Goal: Information Seeking & Learning: Learn about a topic

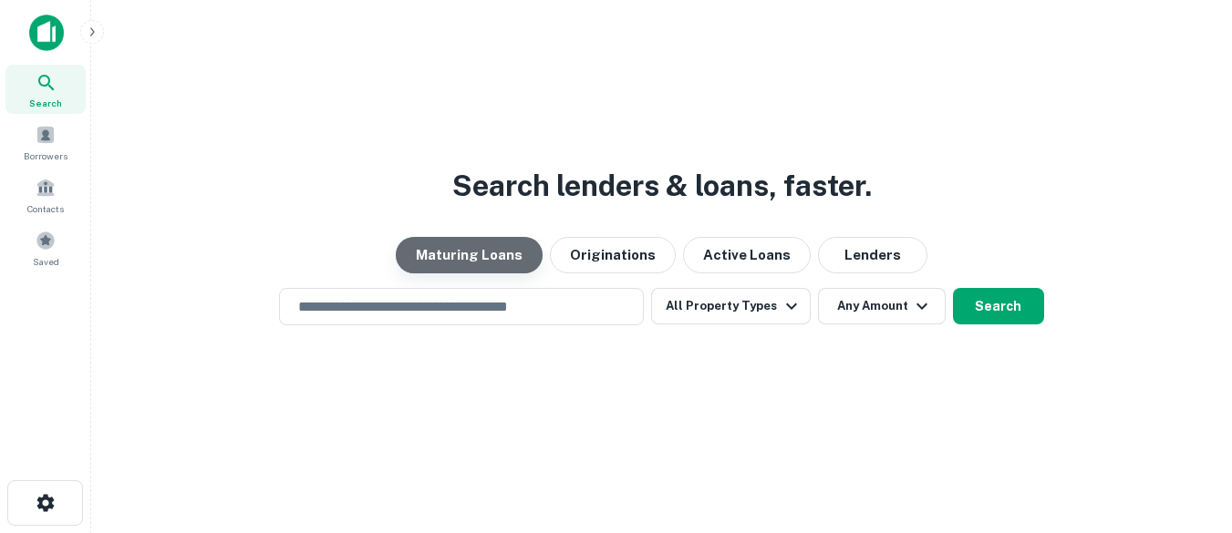
click at [498, 260] on button "Maturing Loans" at bounding box center [469, 255] width 147 height 36
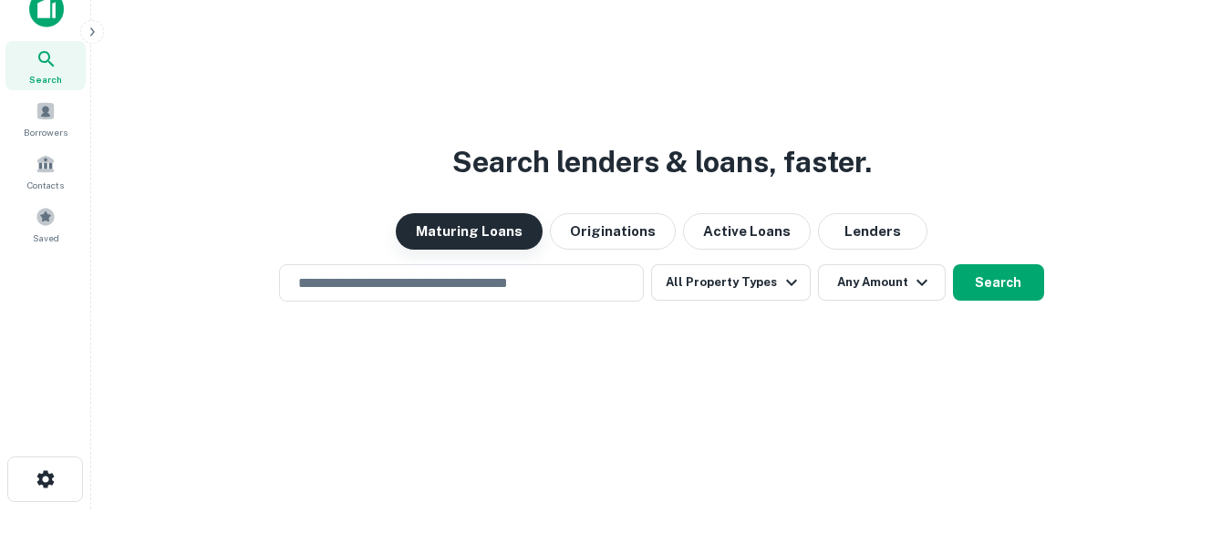
scroll to position [29, 0]
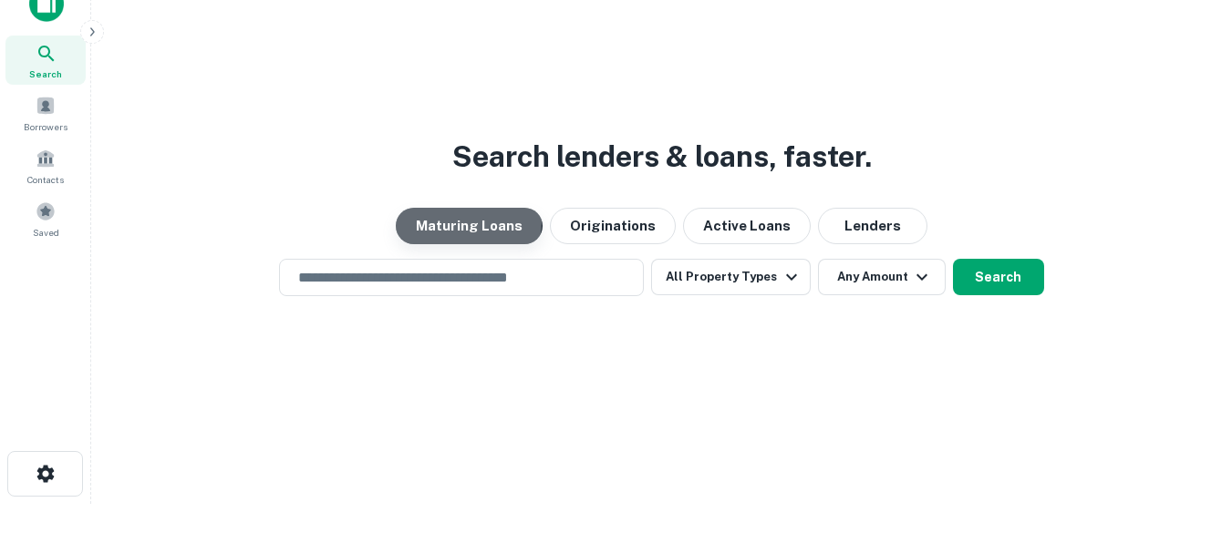
click at [460, 222] on button "Maturing Loans" at bounding box center [469, 226] width 147 height 36
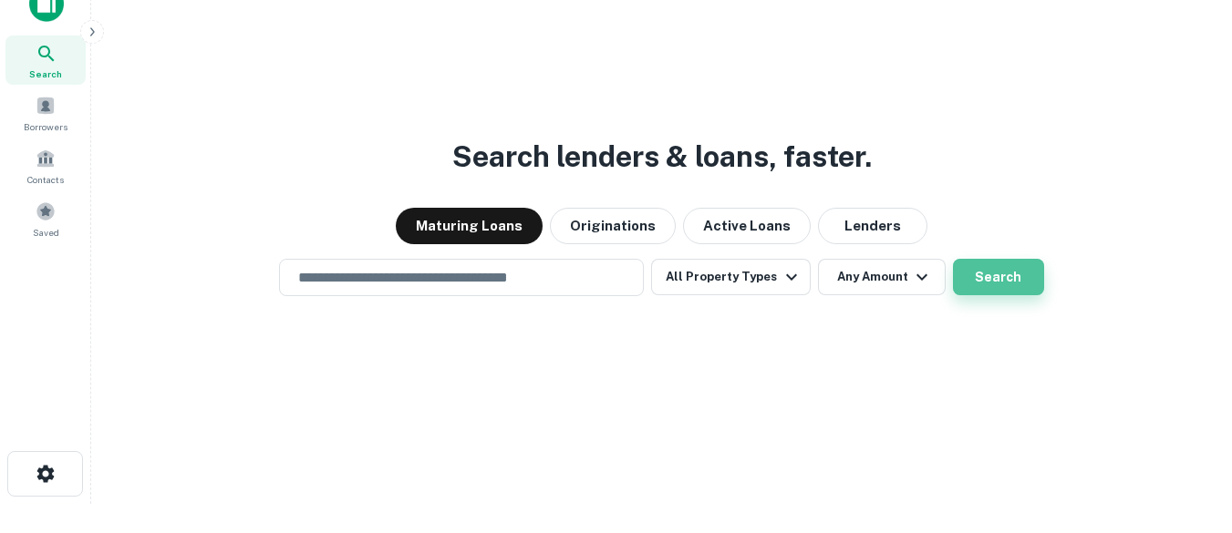
click at [994, 265] on button "Search" at bounding box center [998, 277] width 91 height 36
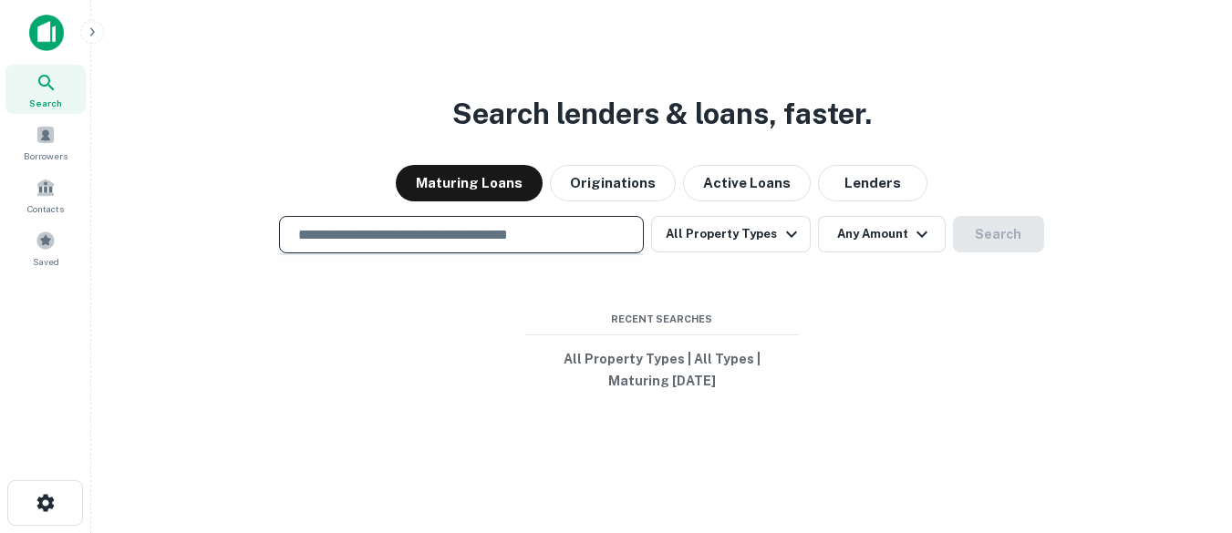
click at [369, 235] on input "text" at bounding box center [461, 234] width 348 height 21
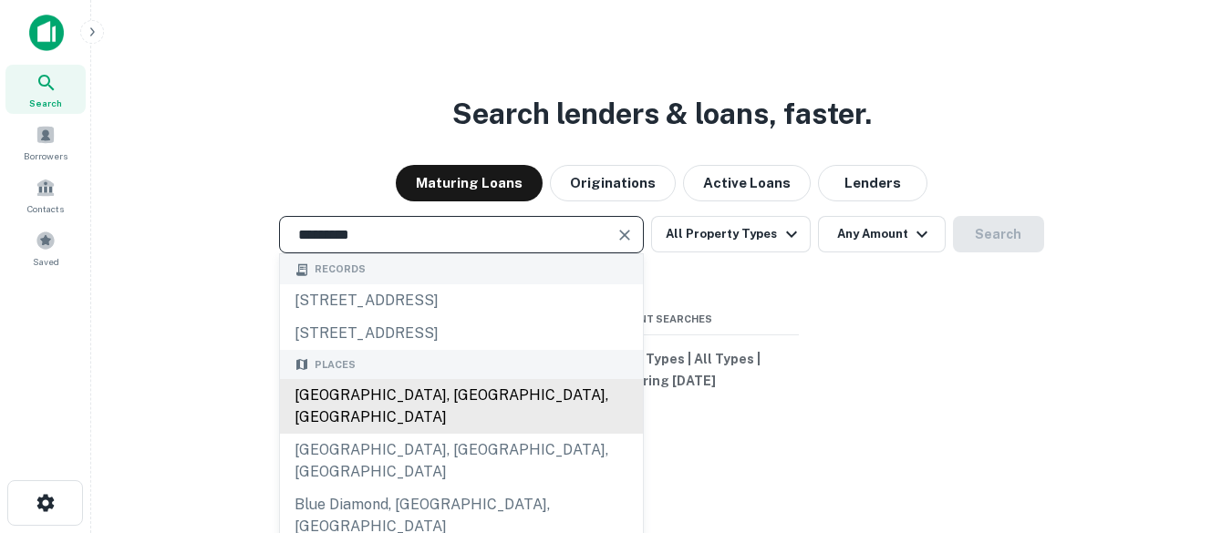
click at [346, 396] on div "[GEOGRAPHIC_DATA], [GEOGRAPHIC_DATA], [GEOGRAPHIC_DATA]" at bounding box center [461, 406] width 363 height 55
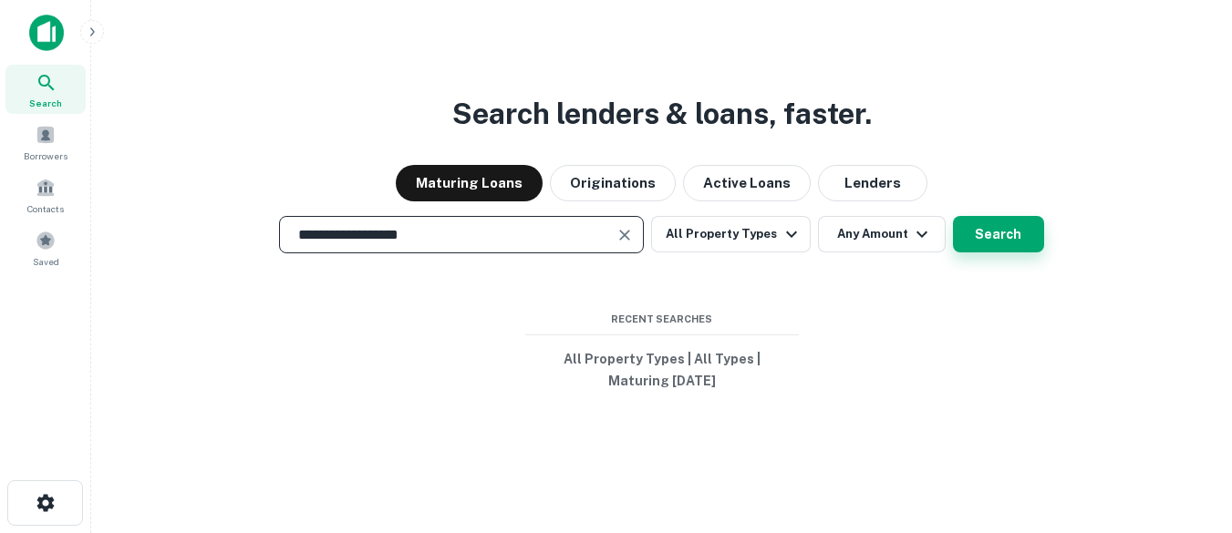
type input "**********"
click at [975, 235] on button "Search" at bounding box center [998, 234] width 91 height 36
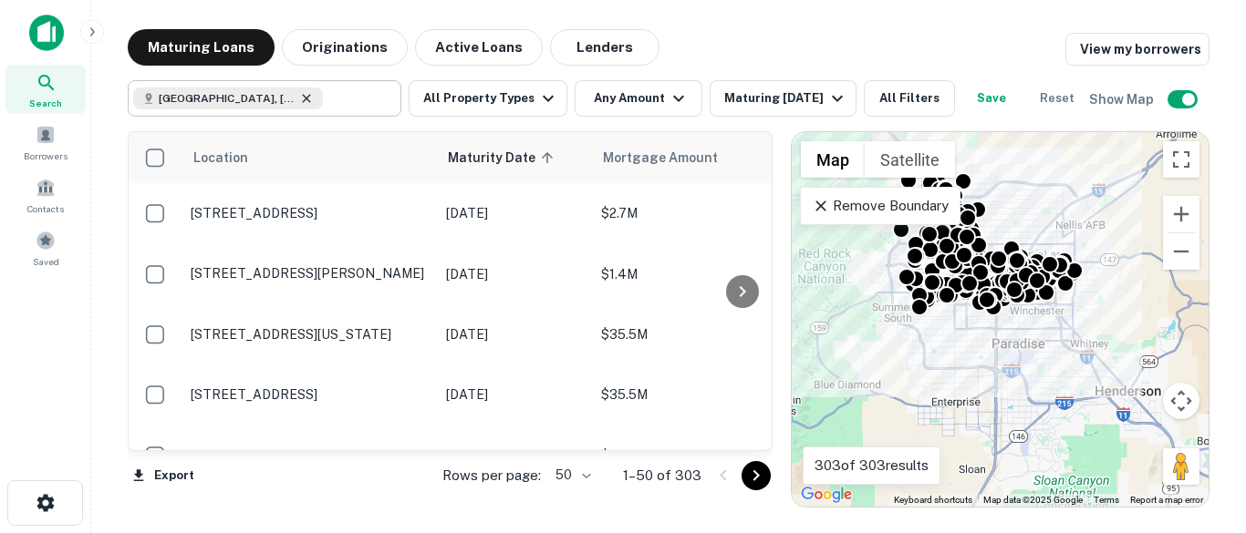
click at [299, 96] on icon at bounding box center [306, 98] width 15 height 15
type input "*"
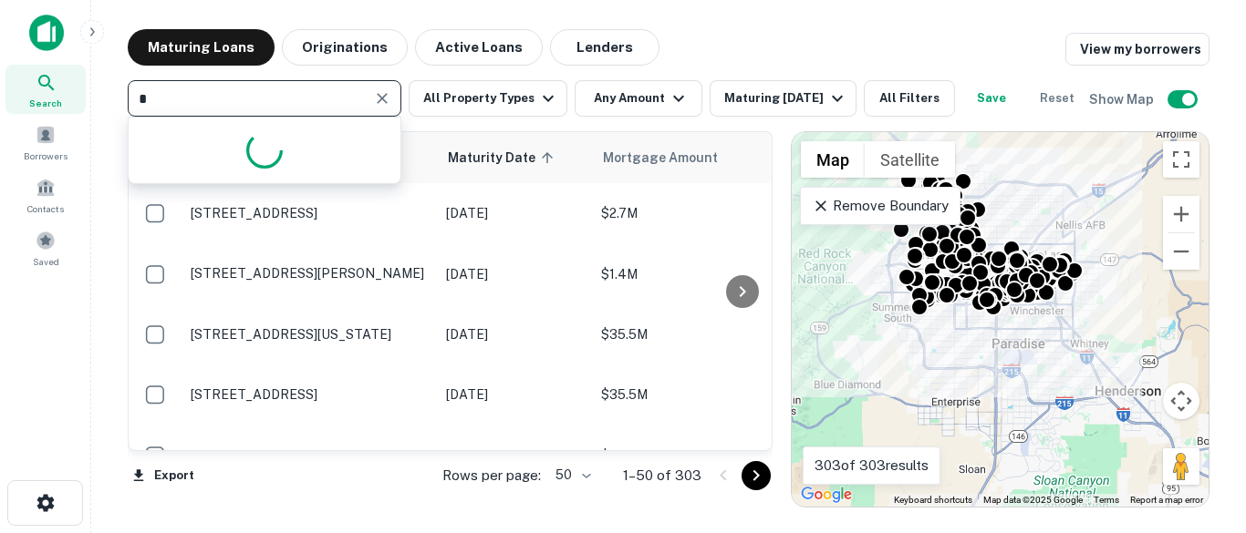
type input "**"
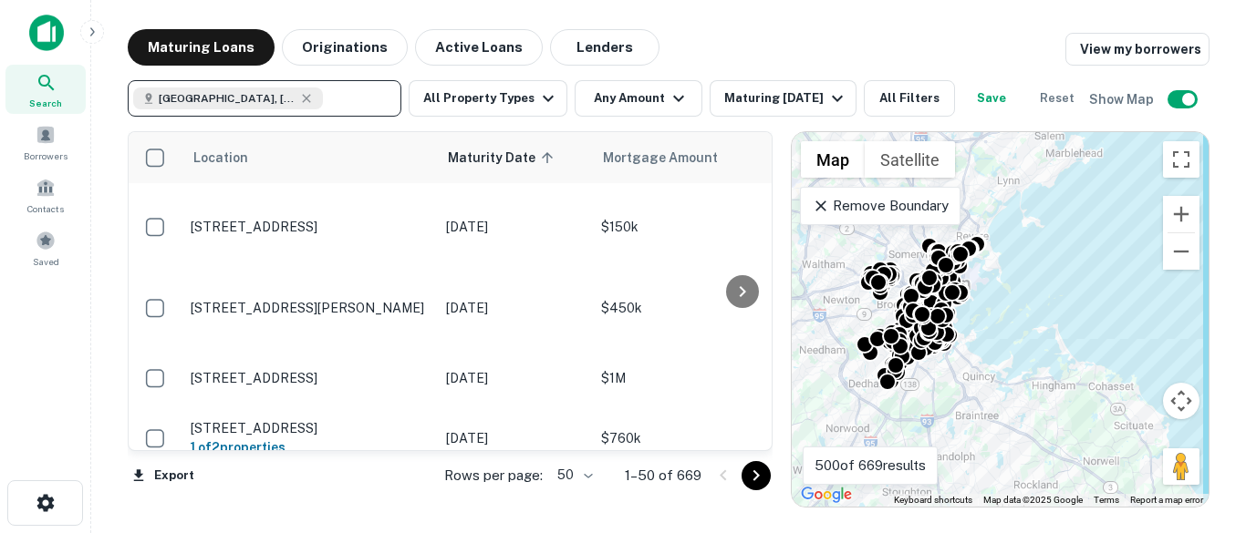
scroll to position [182, 0]
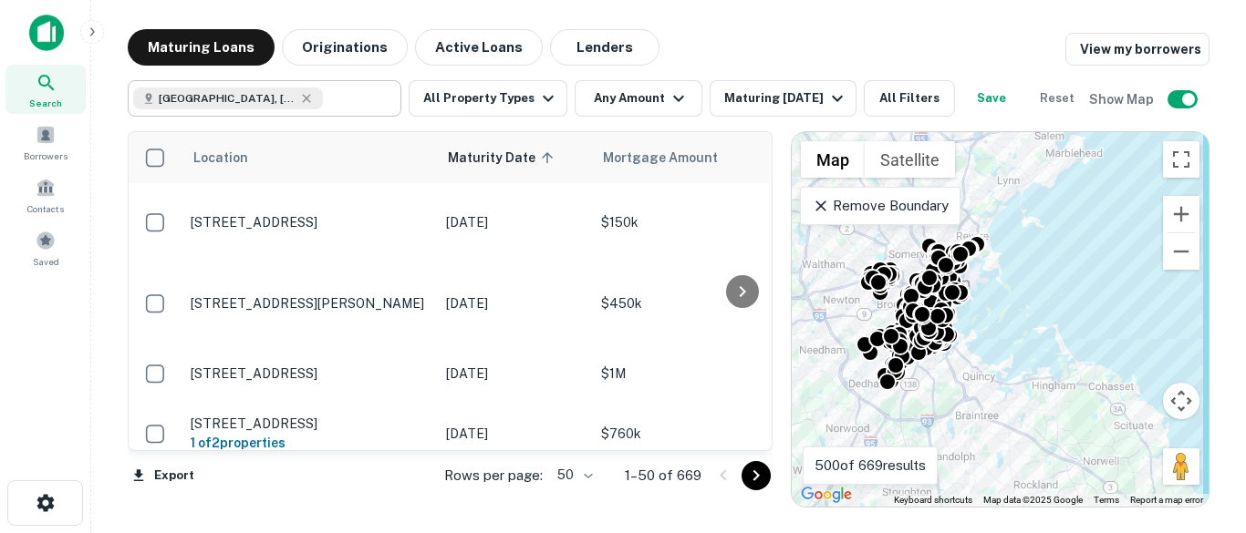
click at [752, 428] on div at bounding box center [742, 291] width 36 height 318
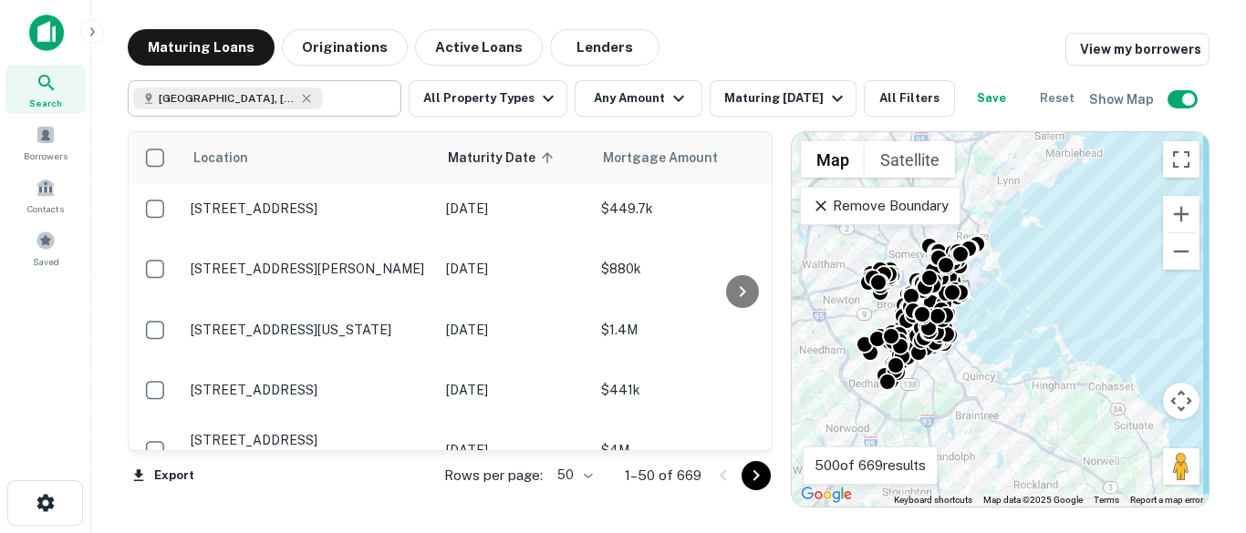
scroll to position [2862, 0]
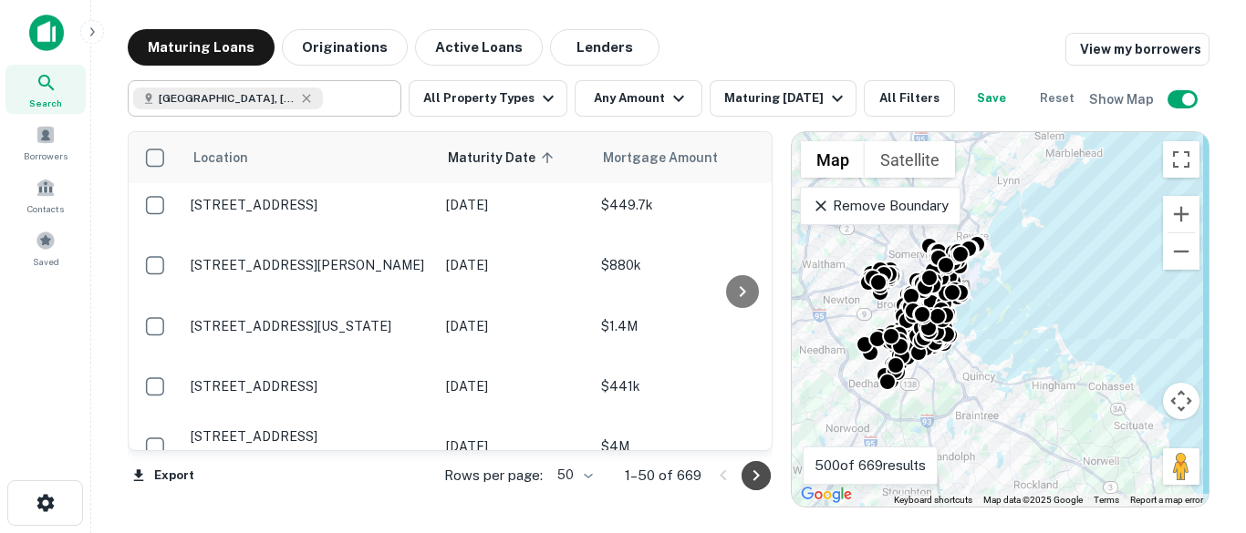
click at [750, 474] on icon "Go to next page" at bounding box center [756, 476] width 22 height 22
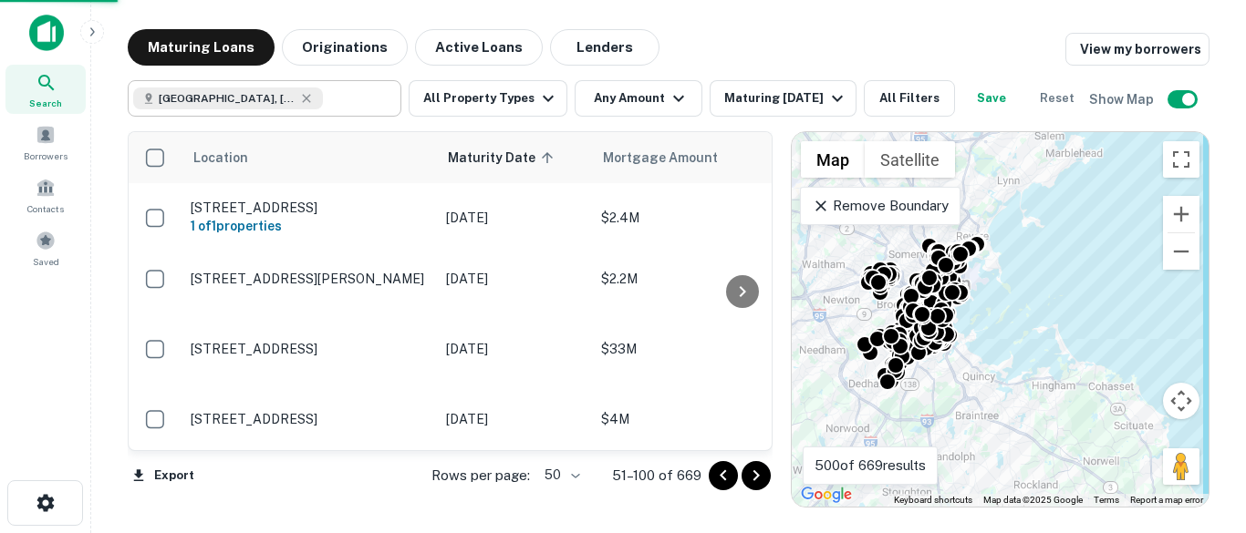
scroll to position [2849, 0]
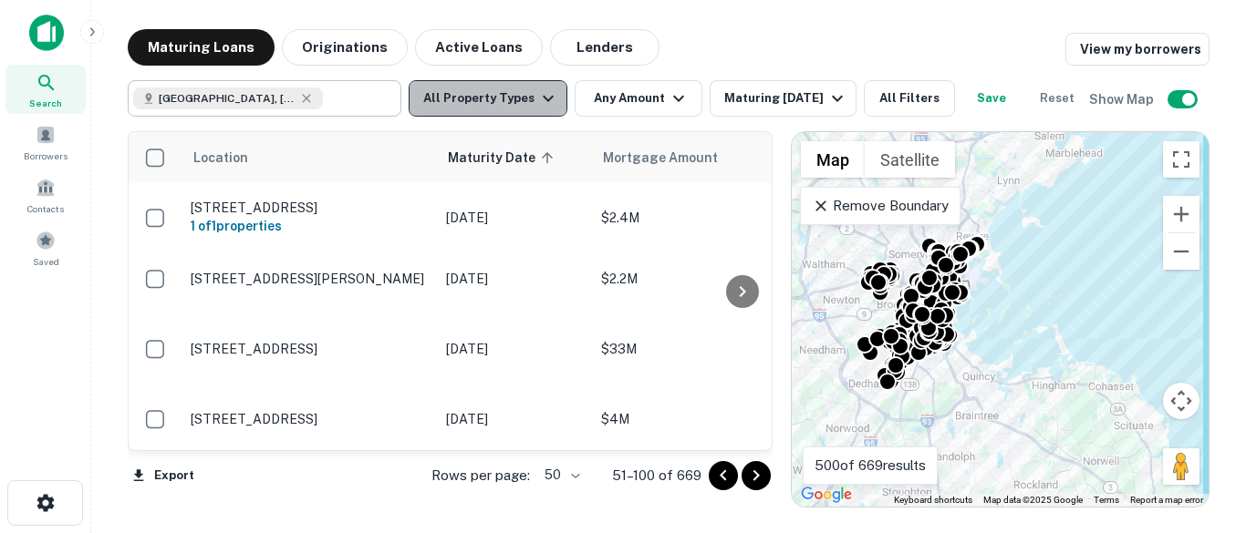
click at [543, 98] on icon "button" at bounding box center [548, 99] width 22 height 22
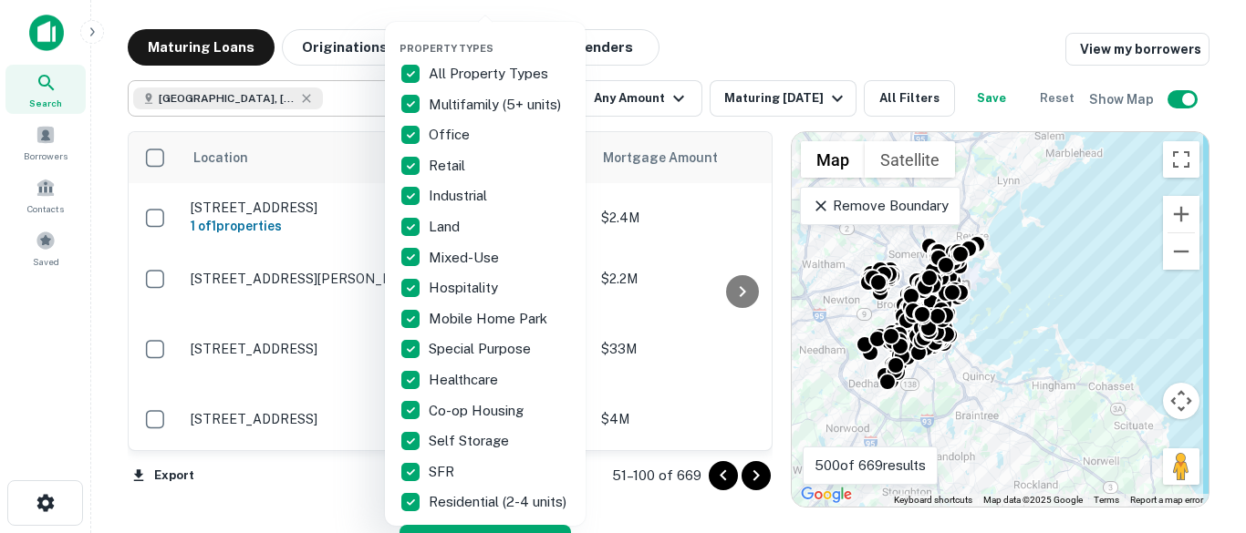
click at [669, 50] on div at bounding box center [623, 266] width 1246 height 533
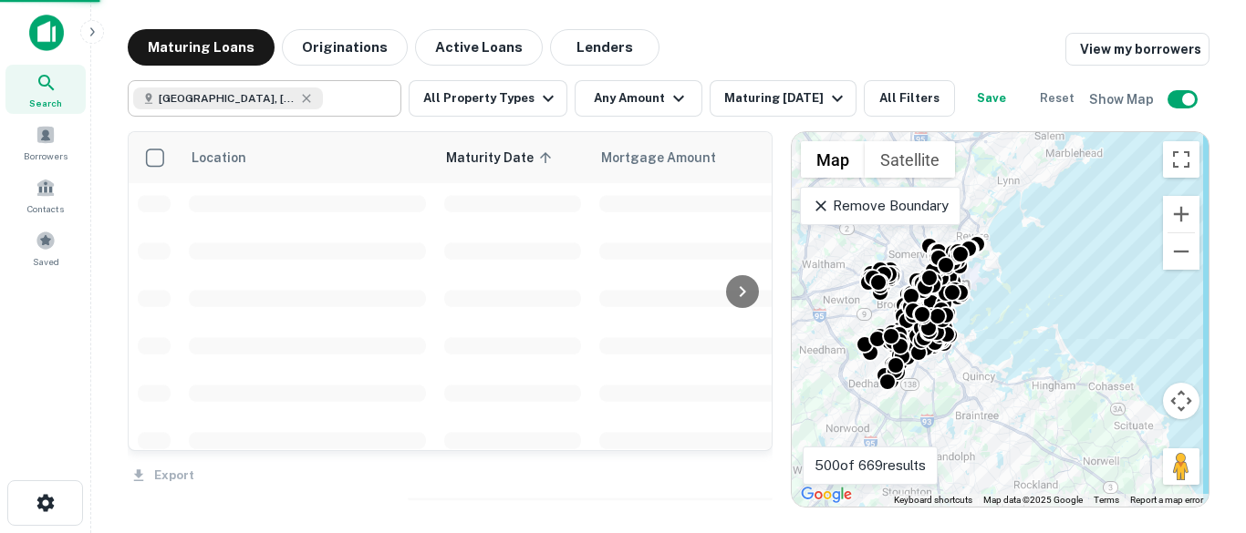
scroll to position [2862, 0]
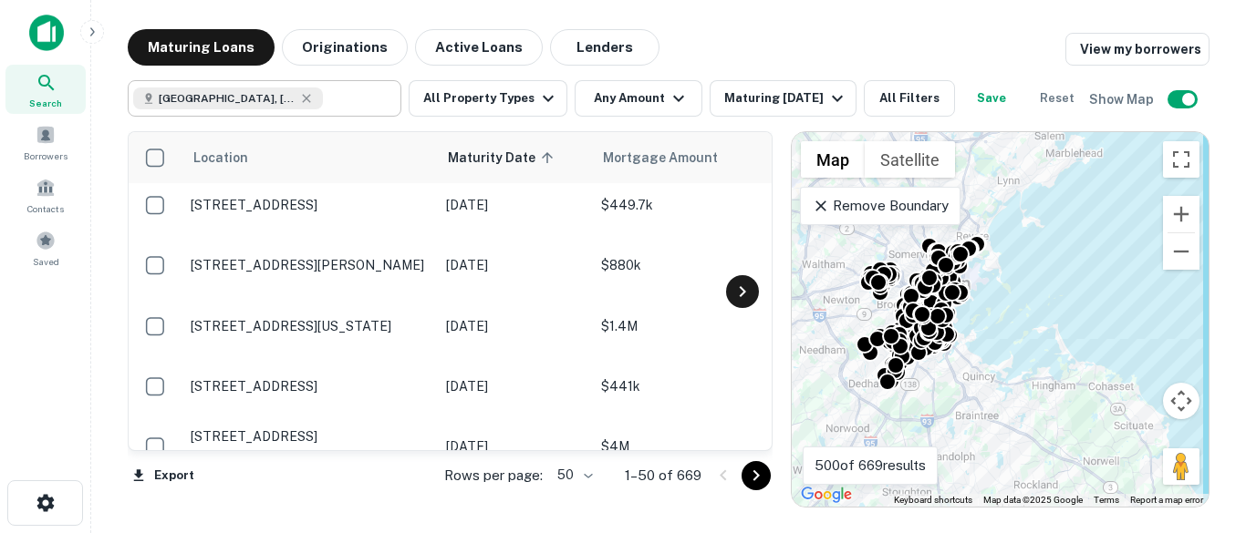
click at [741, 297] on icon at bounding box center [742, 291] width 6 height 11
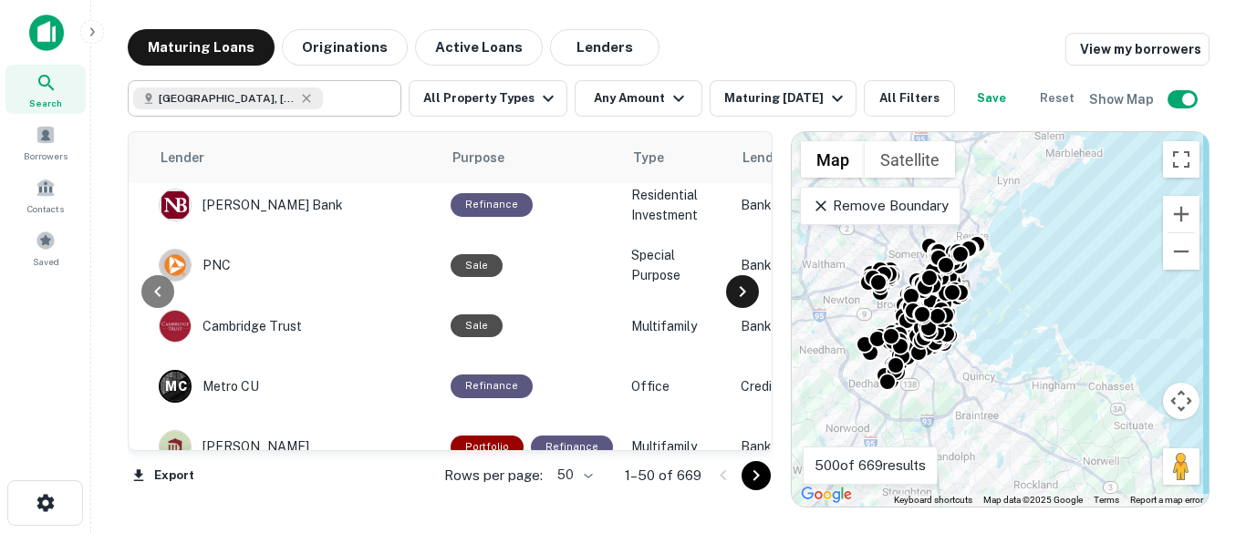
scroll to position [2862, 862]
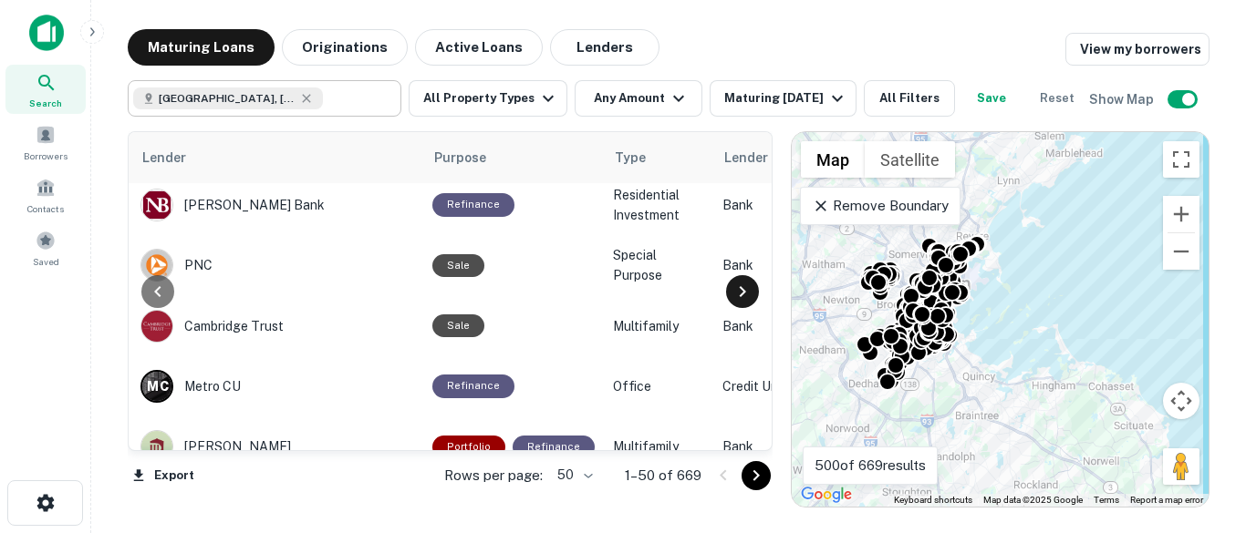
click at [741, 297] on icon at bounding box center [742, 291] width 6 height 11
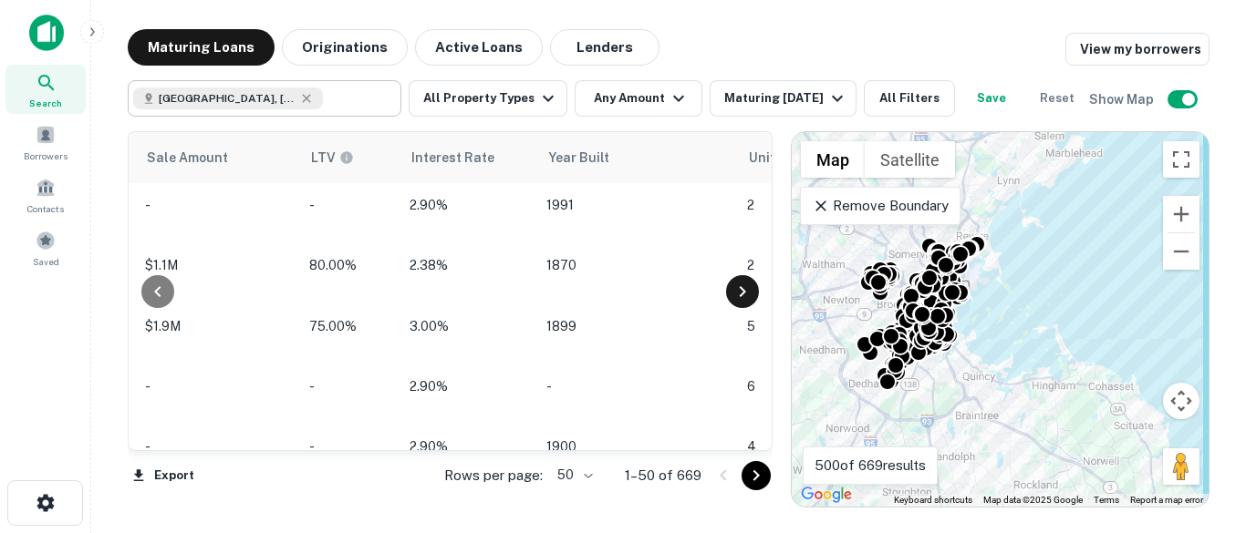
scroll to position [2862, 1628]
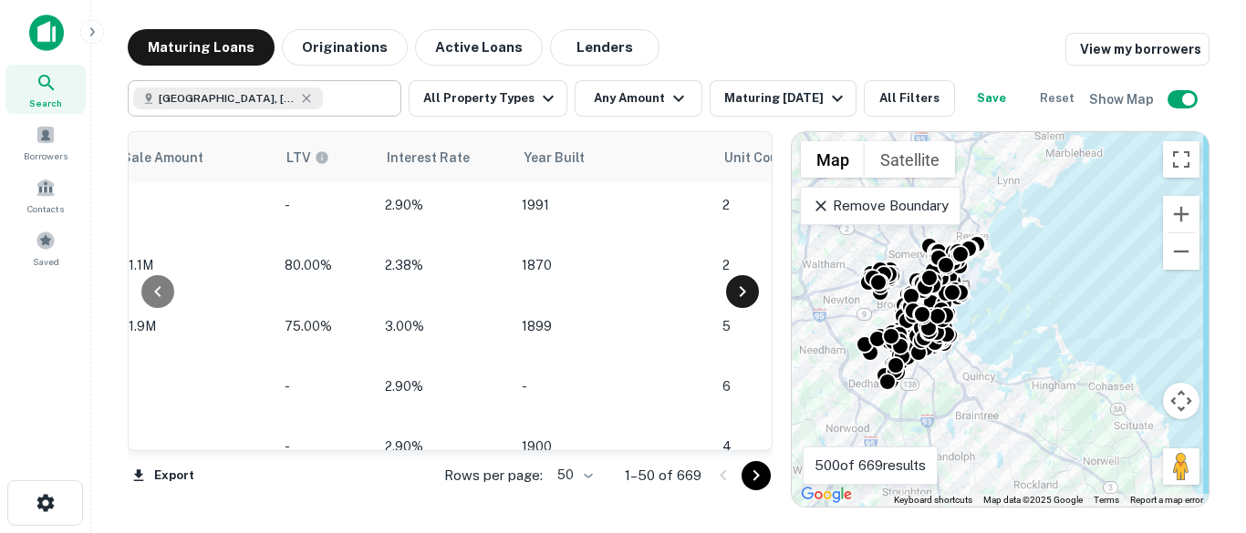
click at [741, 297] on icon at bounding box center [742, 291] width 6 height 11
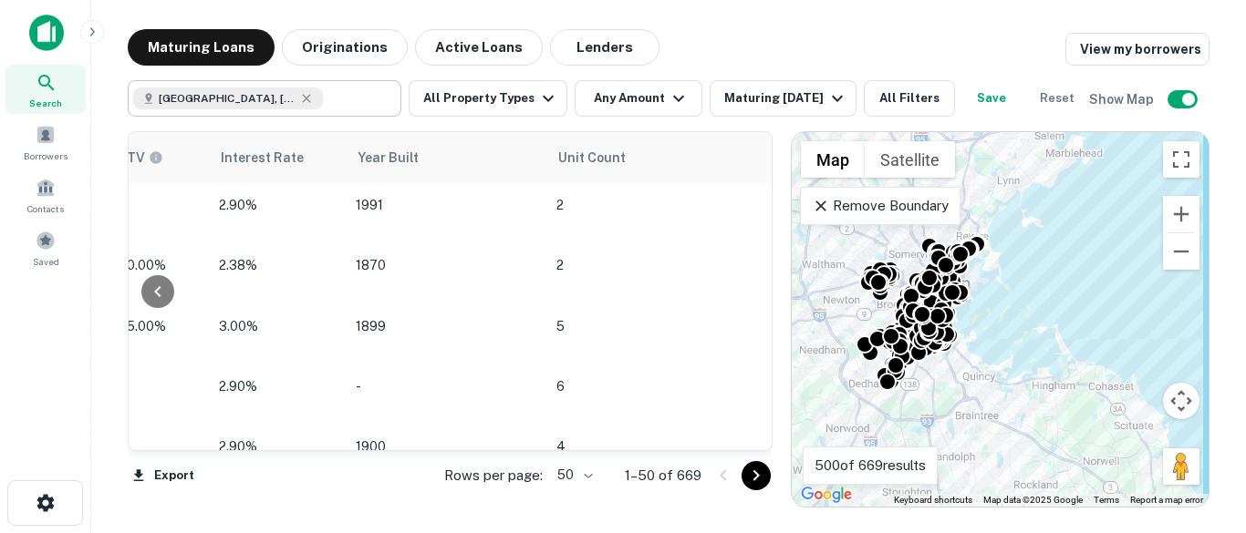
scroll to position [2862, 1825]
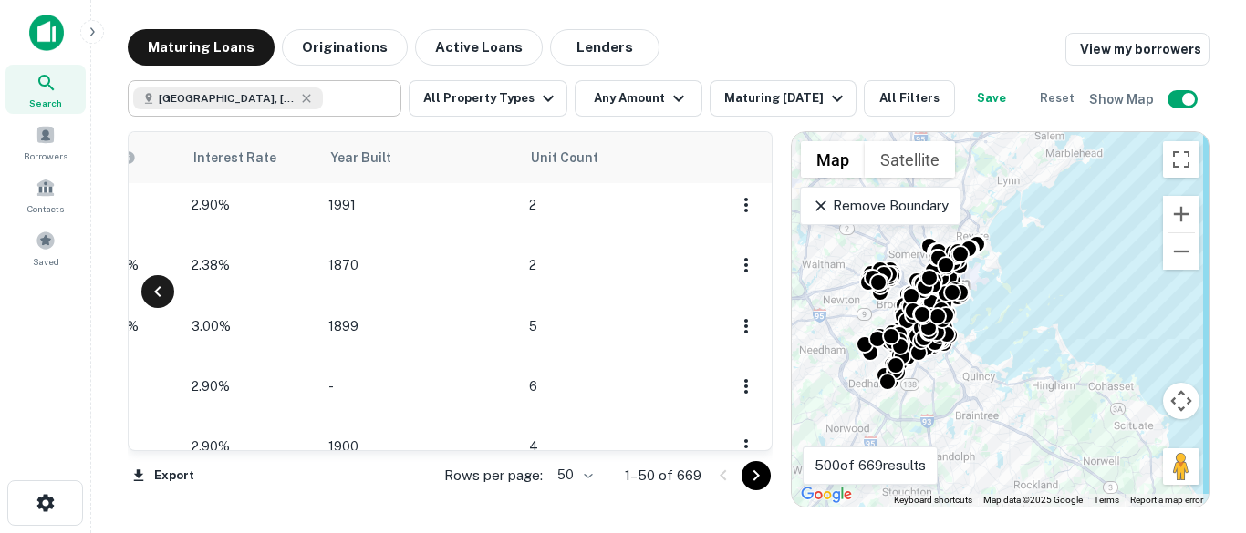
click at [159, 303] on icon at bounding box center [158, 292] width 22 height 22
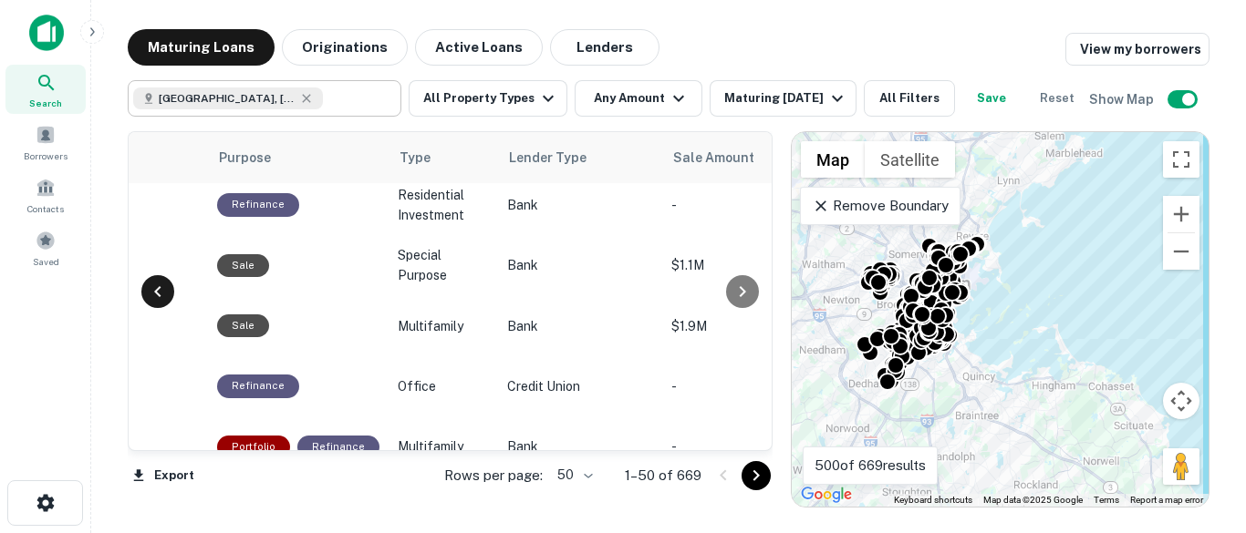
scroll to position [2862, 1059]
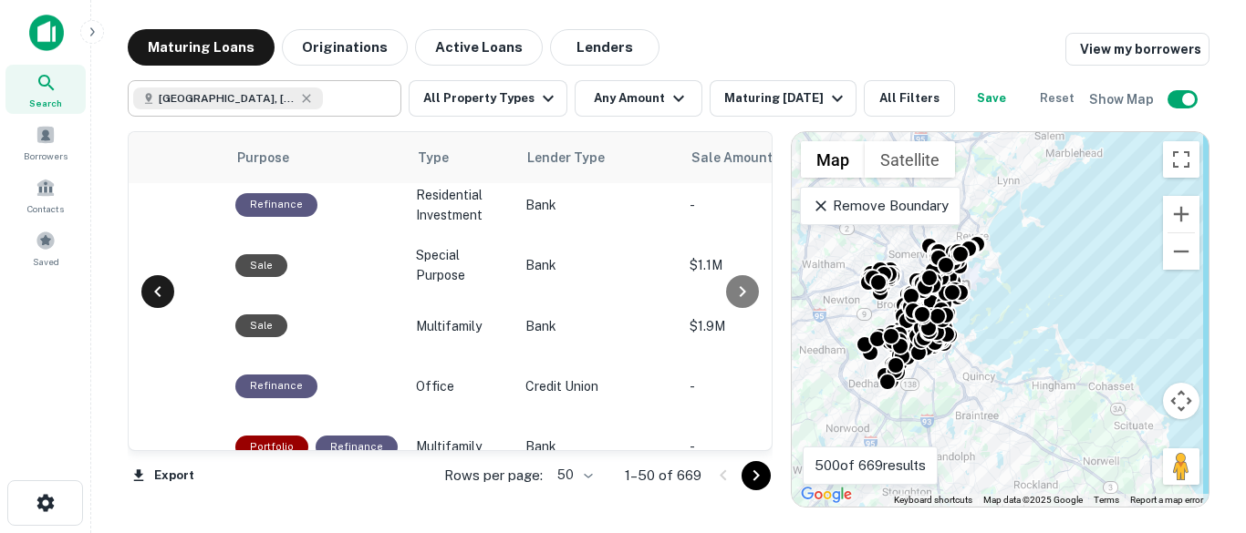
click at [159, 303] on icon at bounding box center [158, 292] width 22 height 22
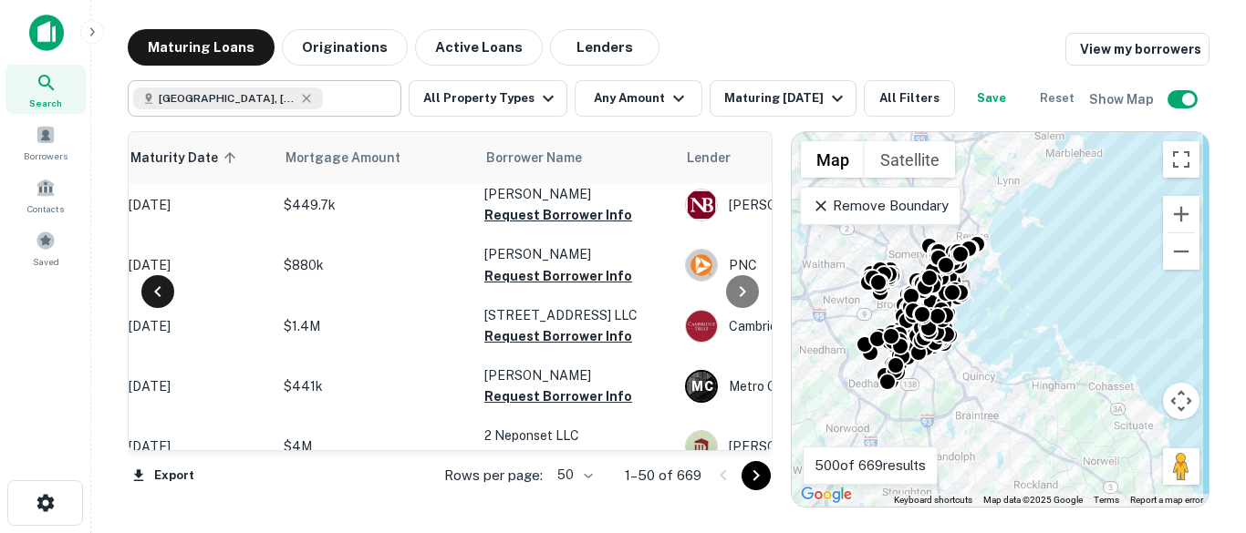
scroll to position [2862, 293]
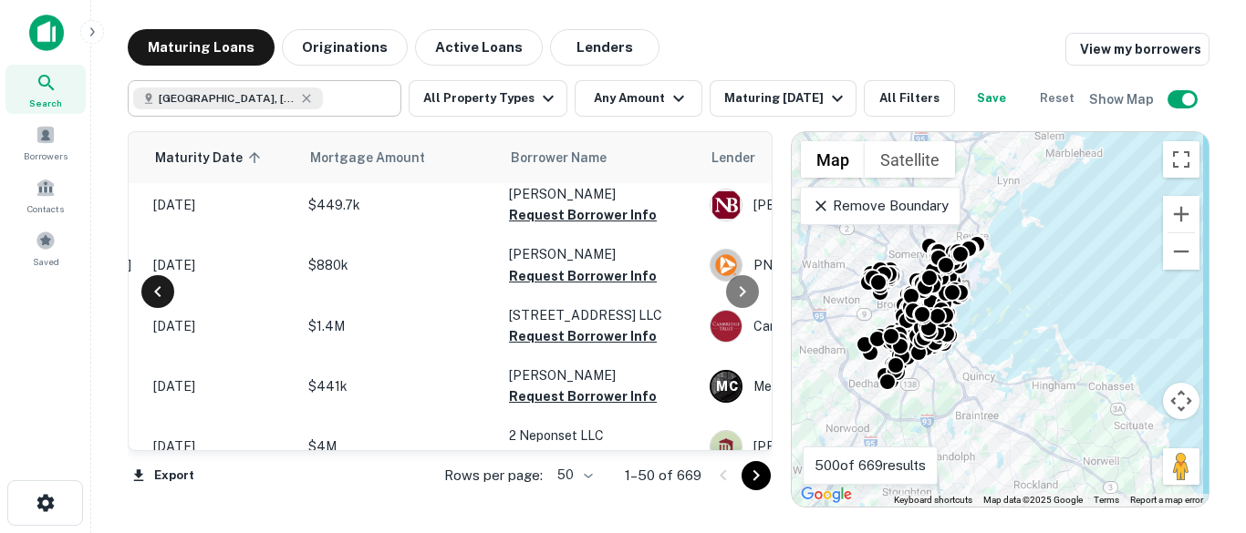
click at [160, 303] on icon at bounding box center [158, 292] width 22 height 22
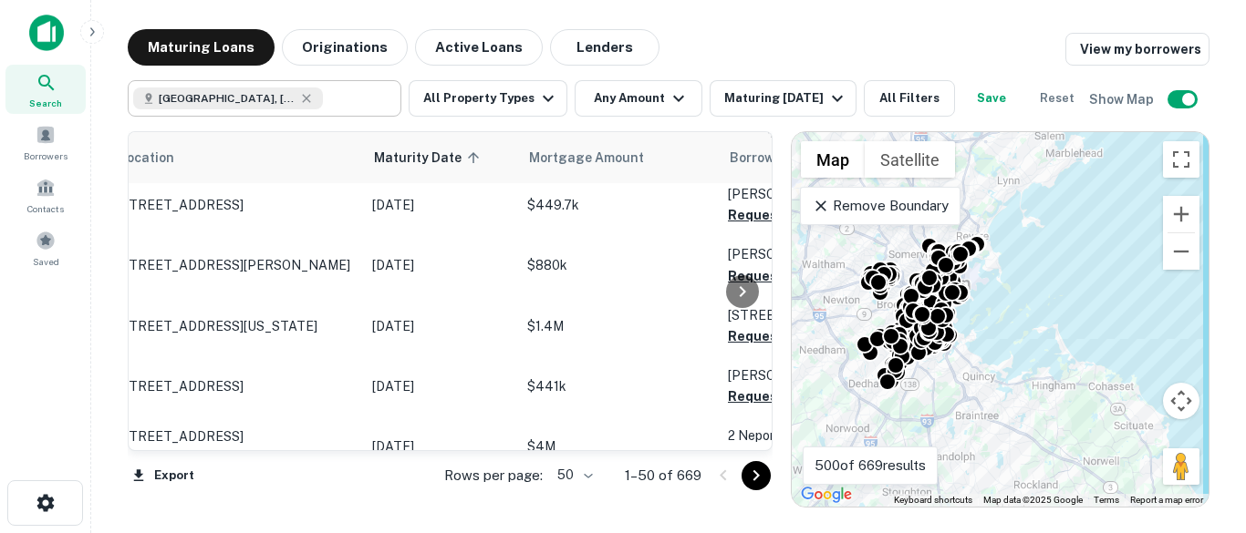
scroll to position [2862, 0]
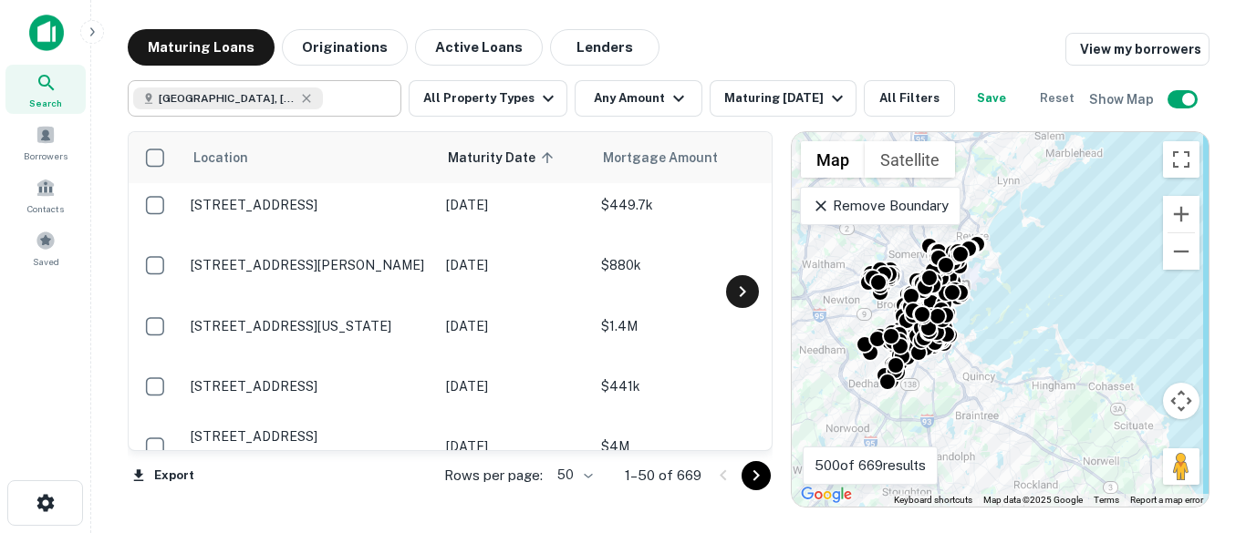
click at [734, 303] on icon at bounding box center [742, 292] width 22 height 22
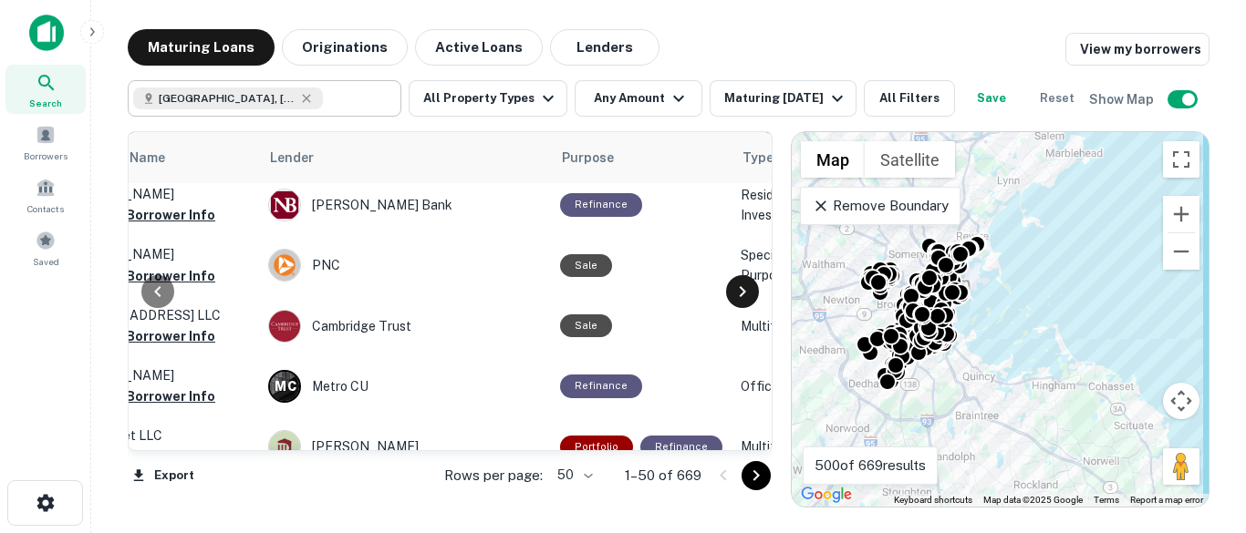
click at [734, 303] on icon at bounding box center [742, 292] width 22 height 22
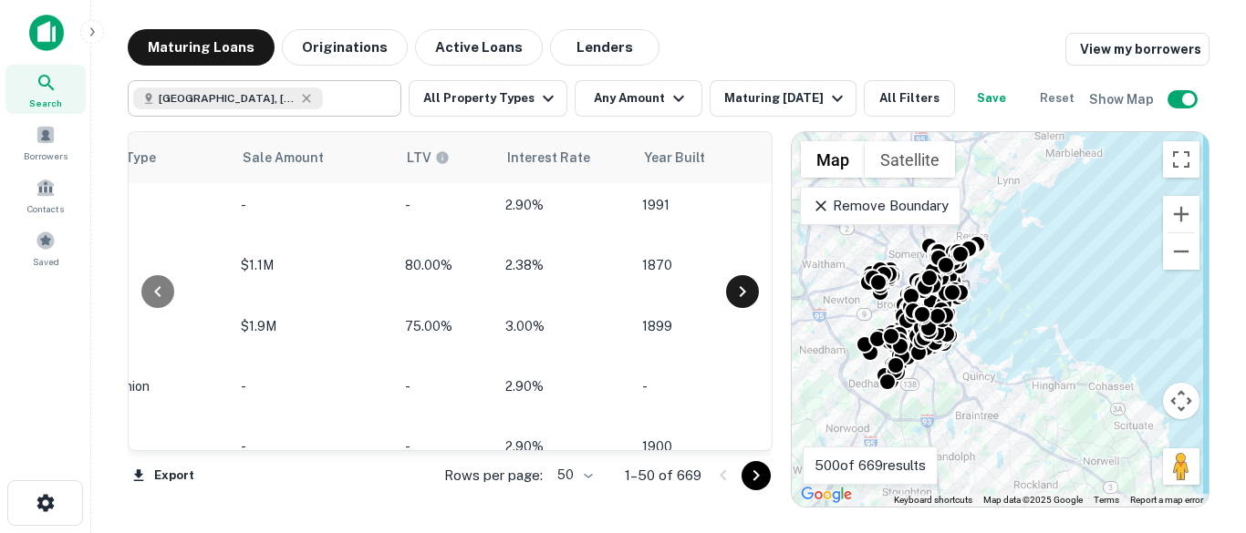
click at [734, 303] on icon at bounding box center [742, 292] width 22 height 22
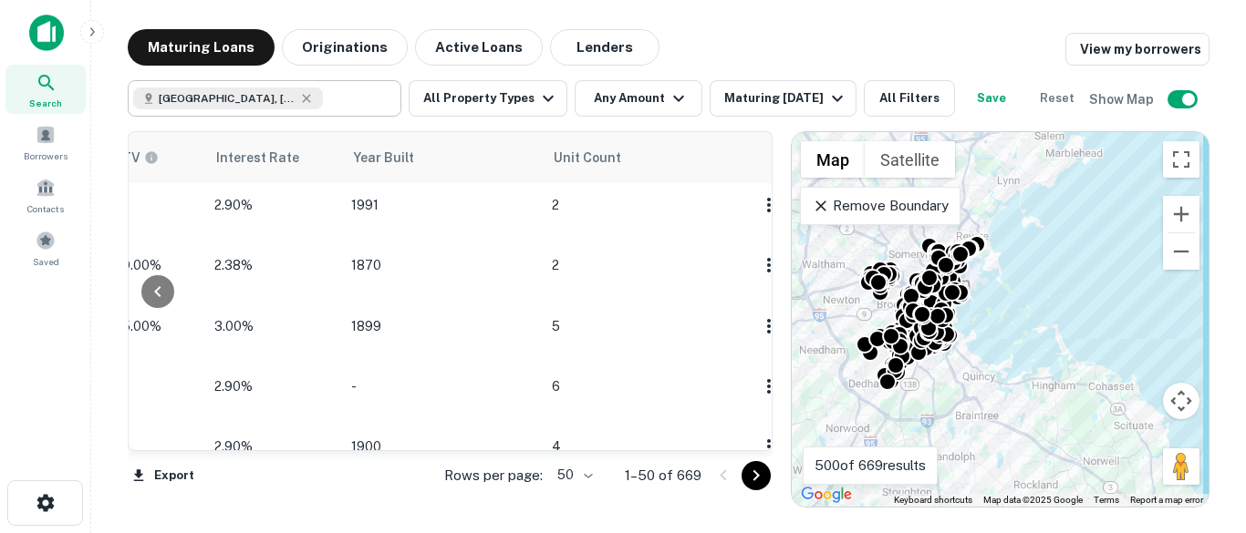
scroll to position [2862, 1825]
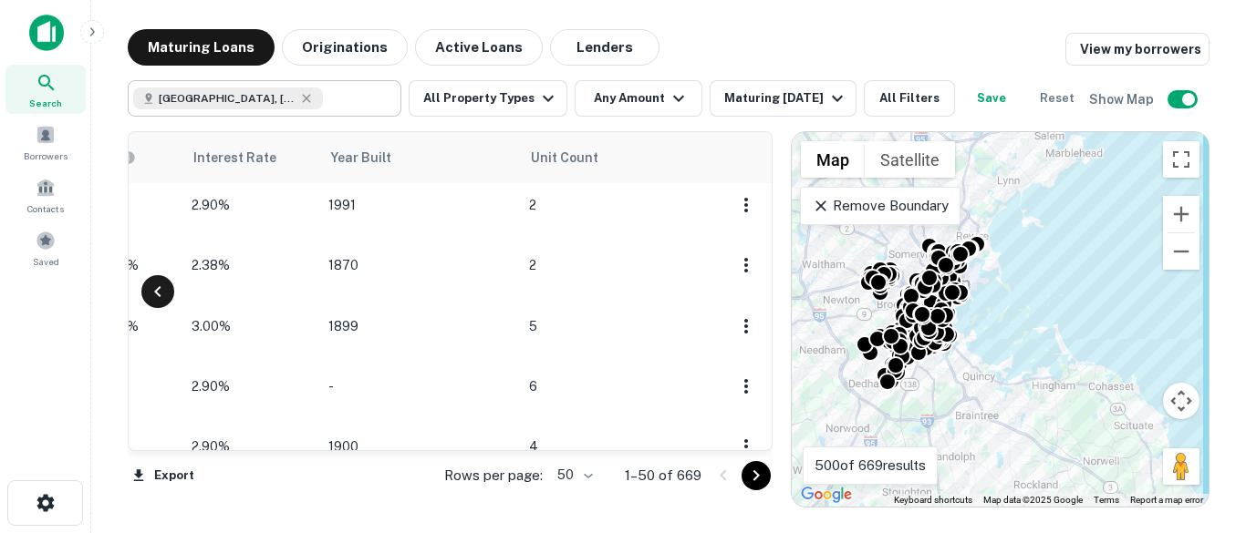
click at [156, 297] on icon at bounding box center [157, 291] width 6 height 11
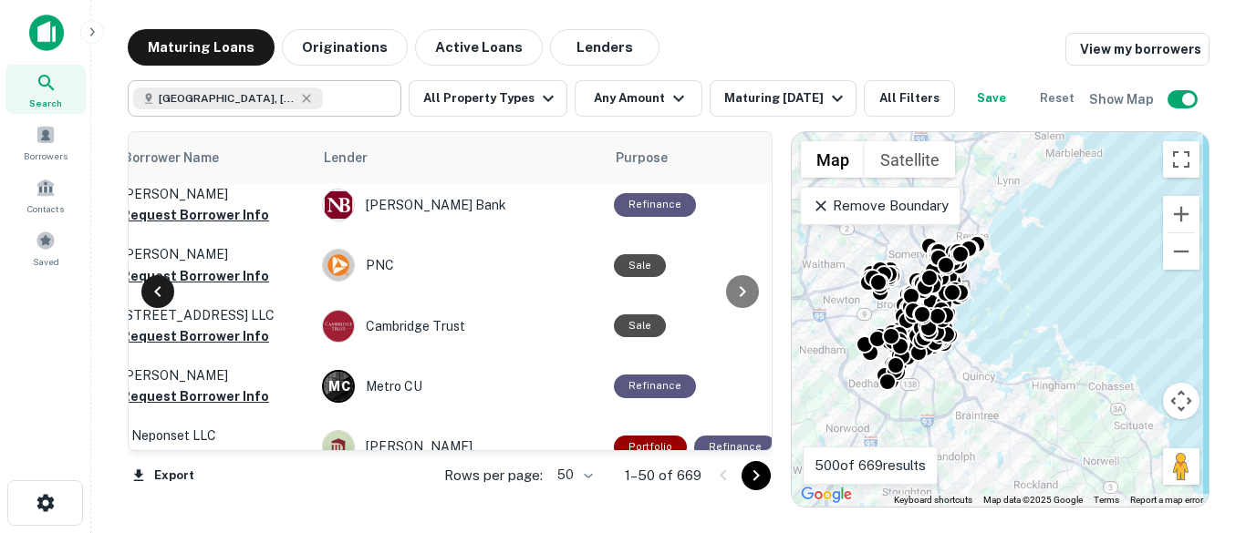
click at [156, 297] on icon at bounding box center [157, 291] width 6 height 11
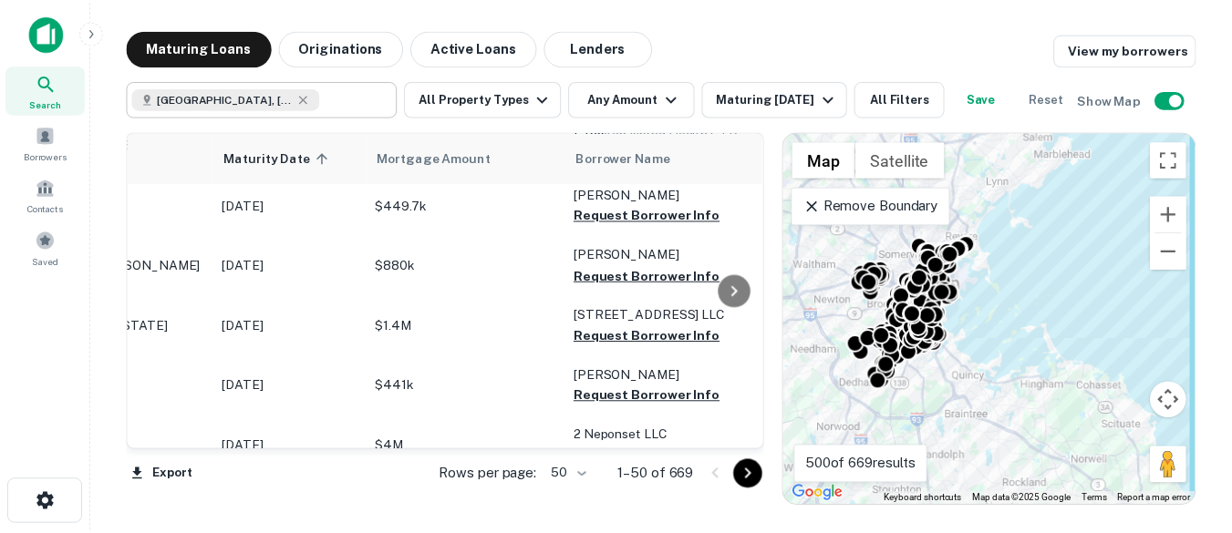
scroll to position [2862, 0]
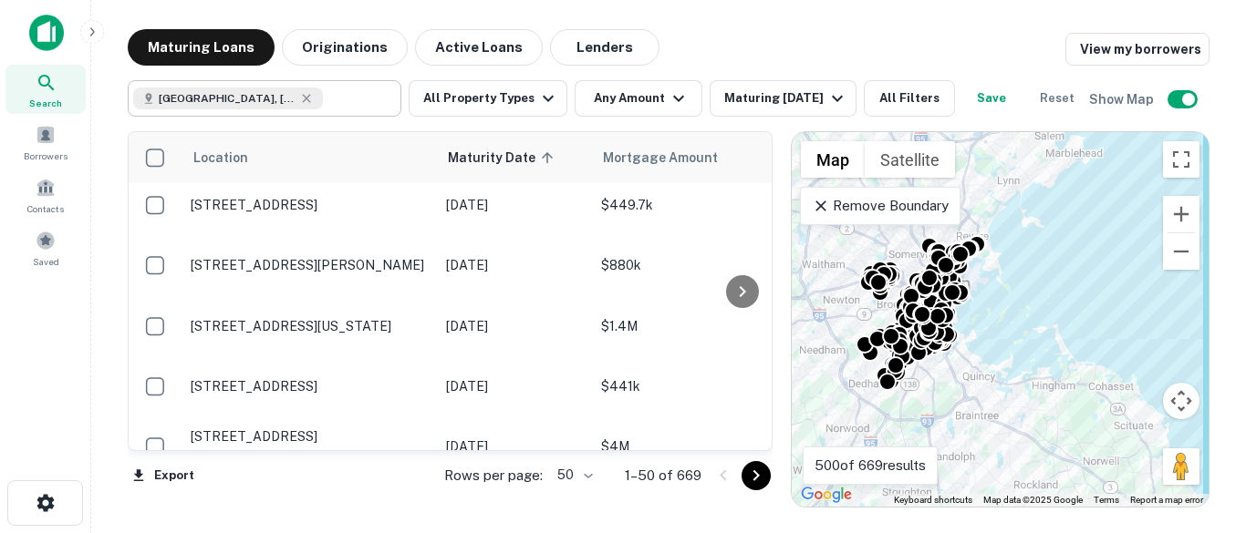
click at [156, 357] on td at bounding box center [155, 387] width 53 height 60
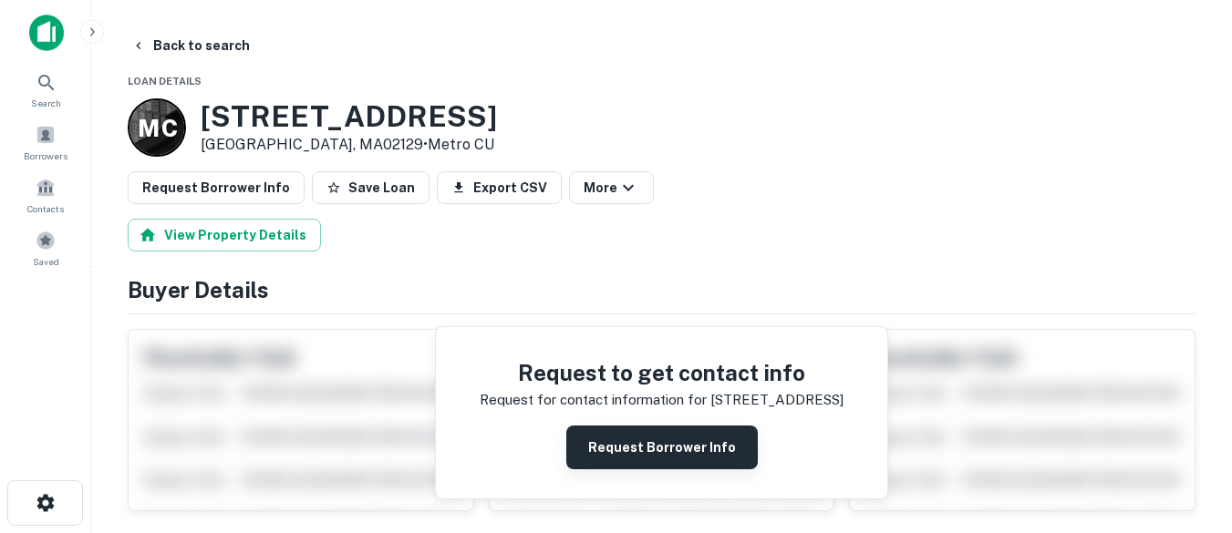
click at [637, 442] on button "Request Borrower Info" at bounding box center [661, 448] width 191 height 44
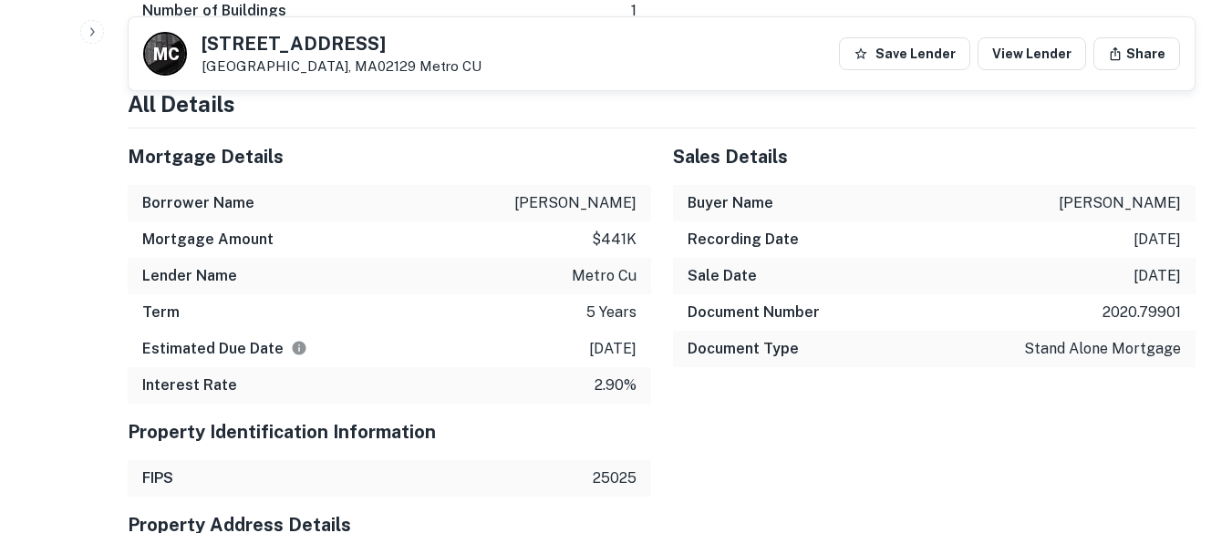
scroll to position [1311, 0]
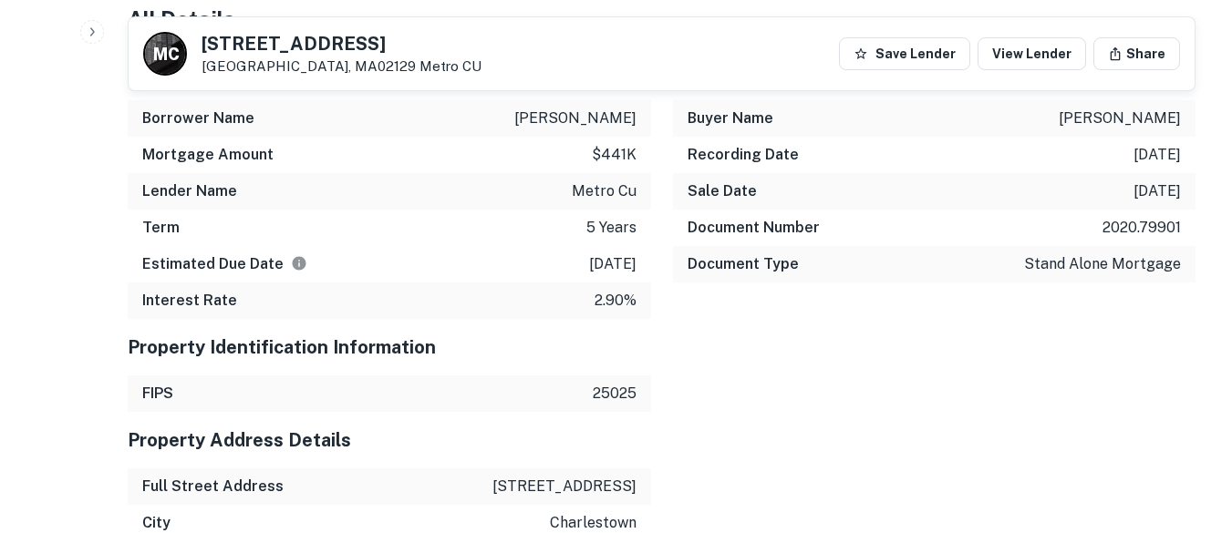
scroll to position [29, 0]
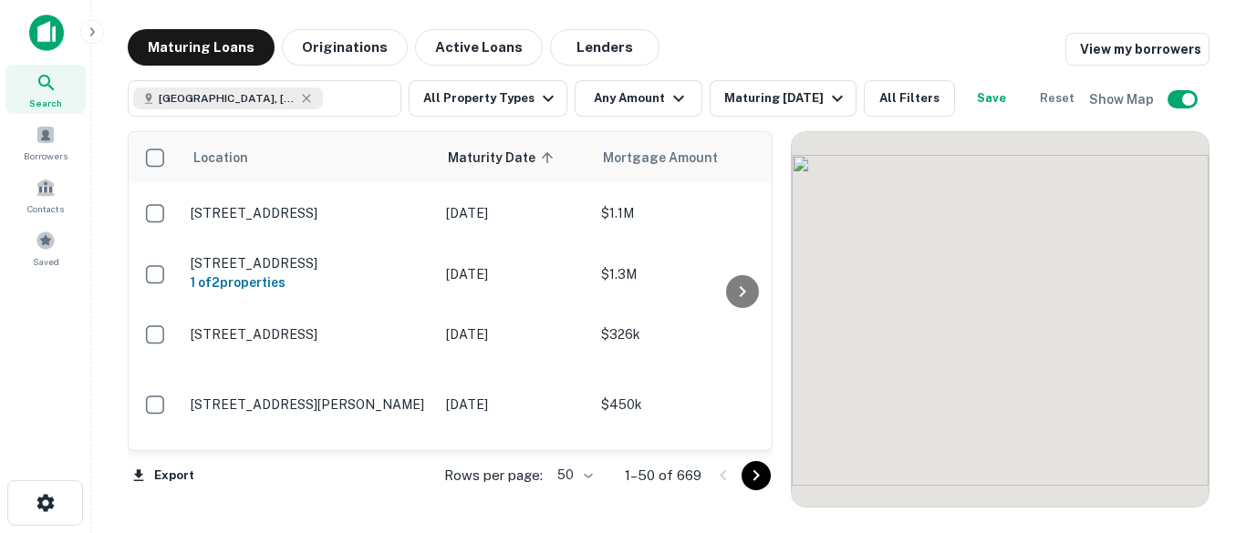
scroll to position [2862, 0]
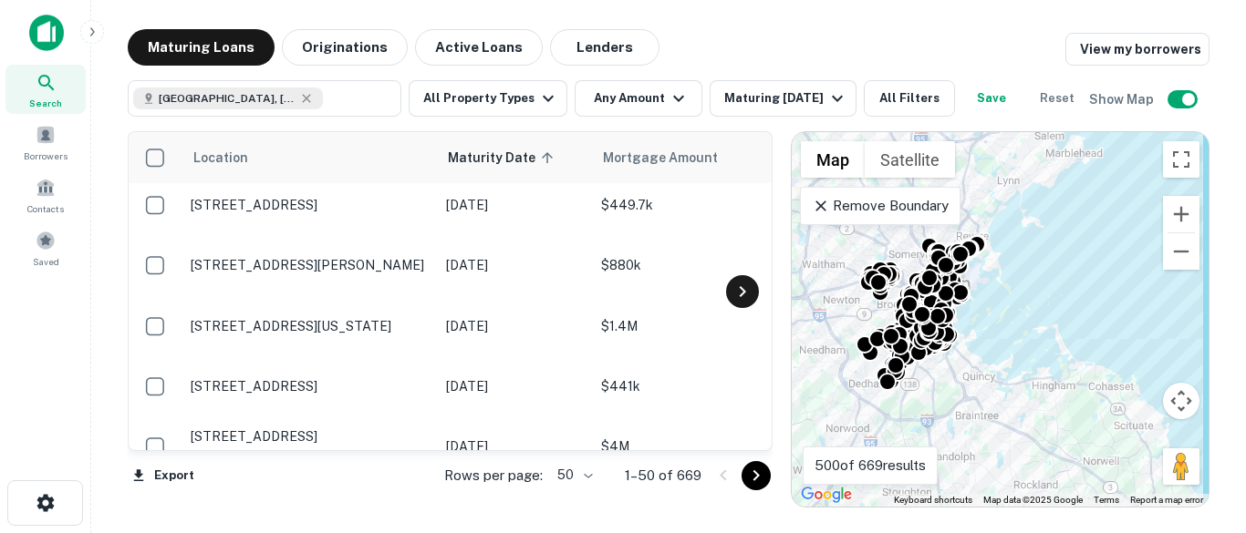
click at [741, 303] on icon at bounding box center [742, 292] width 22 height 22
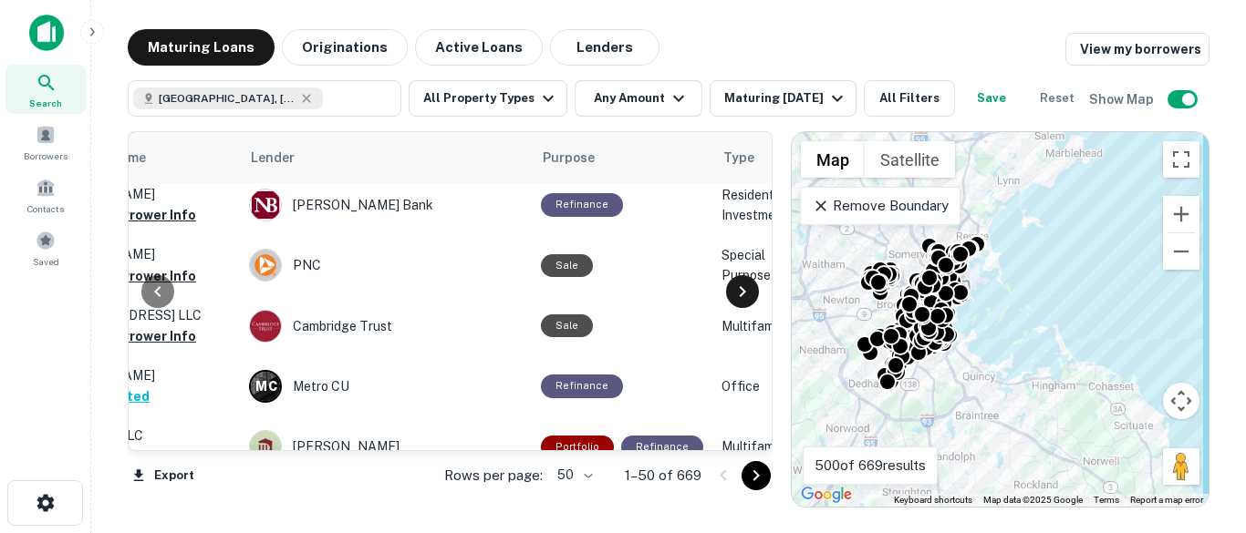
scroll to position [2862, 766]
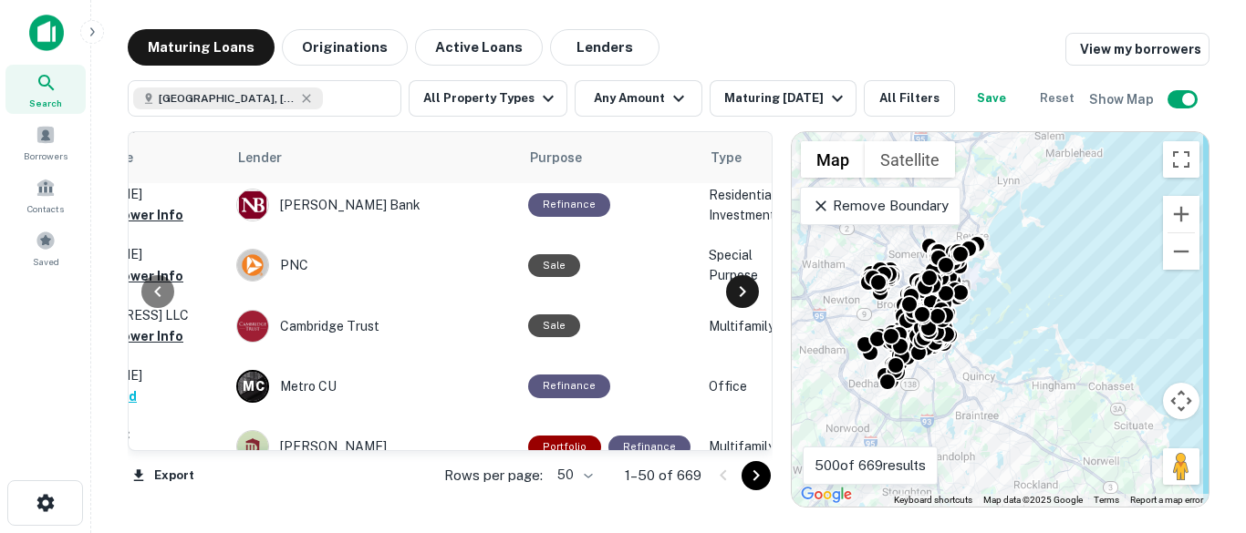
click at [741, 303] on icon at bounding box center [742, 292] width 22 height 22
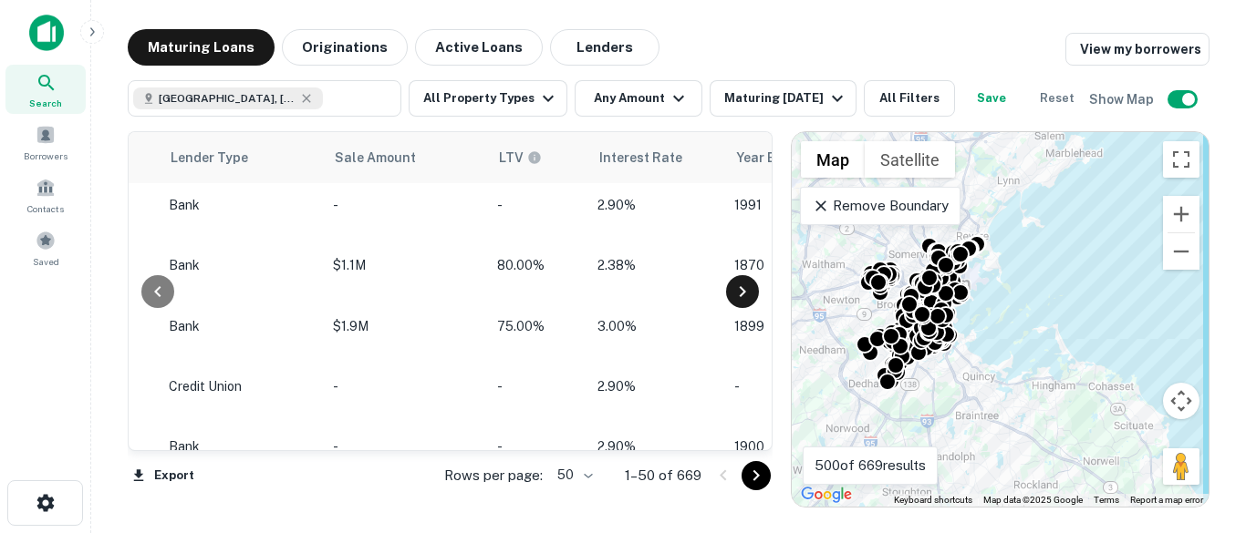
scroll to position [2862, 1532]
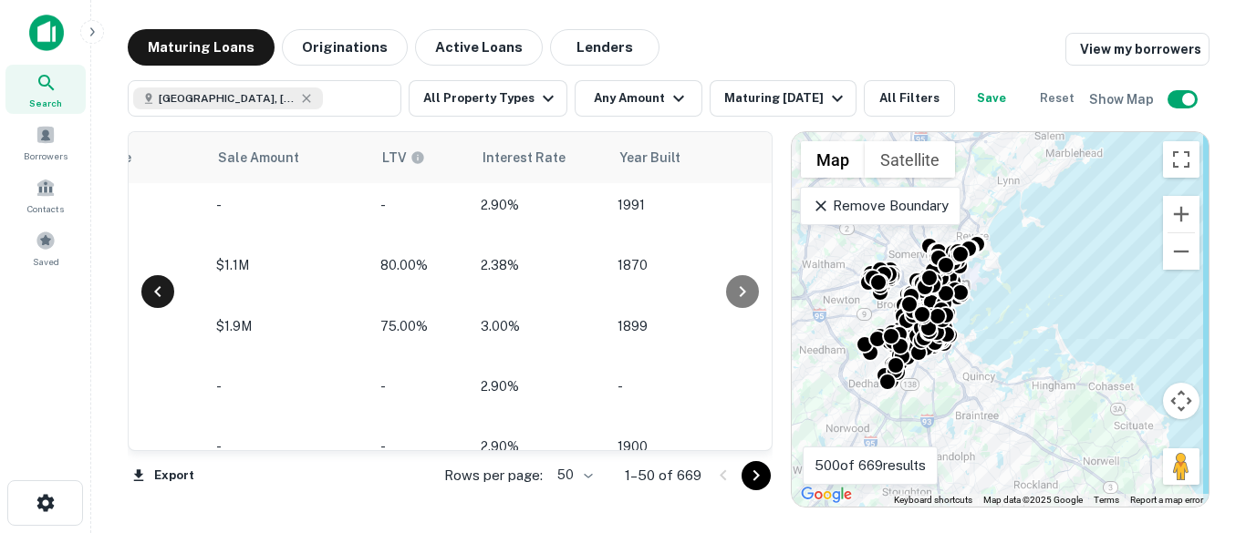
click at [161, 303] on icon at bounding box center [158, 292] width 22 height 22
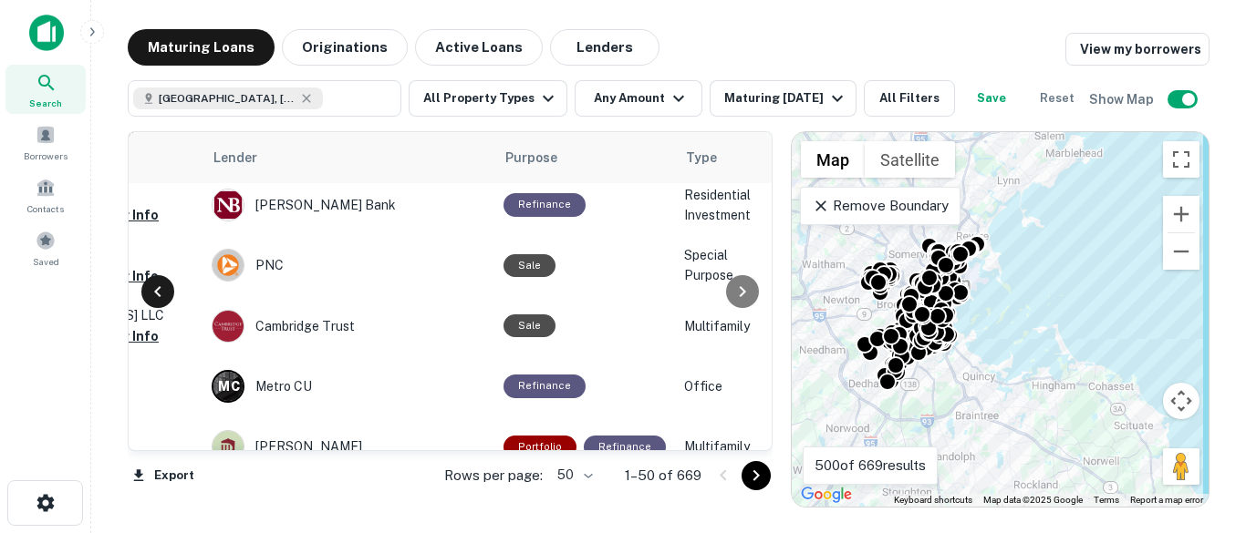
scroll to position [2862, 766]
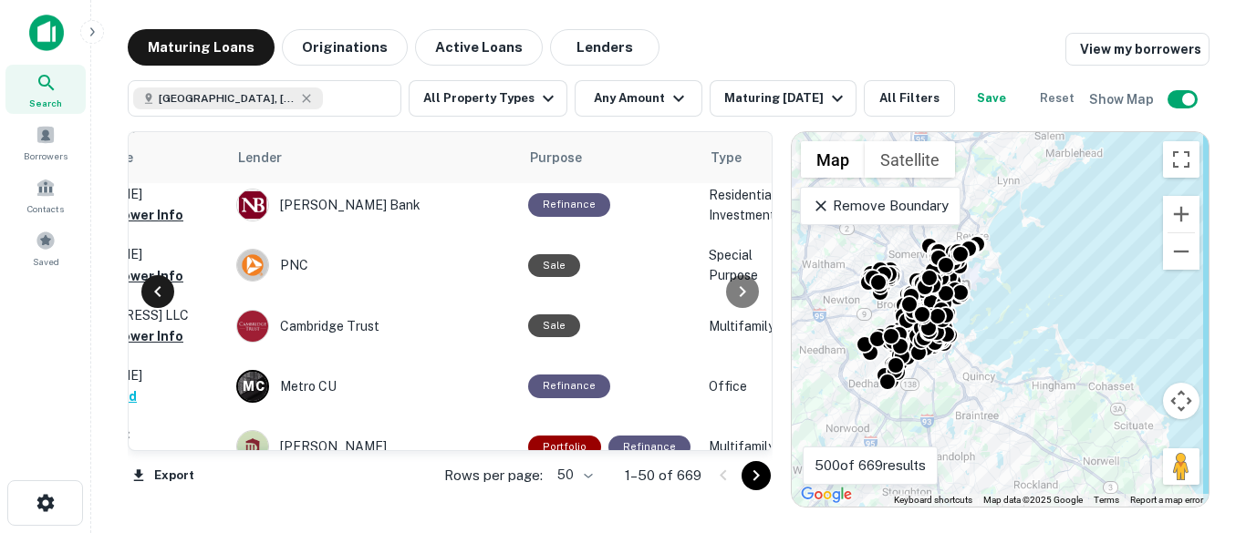
click at [160, 303] on icon at bounding box center [158, 292] width 22 height 22
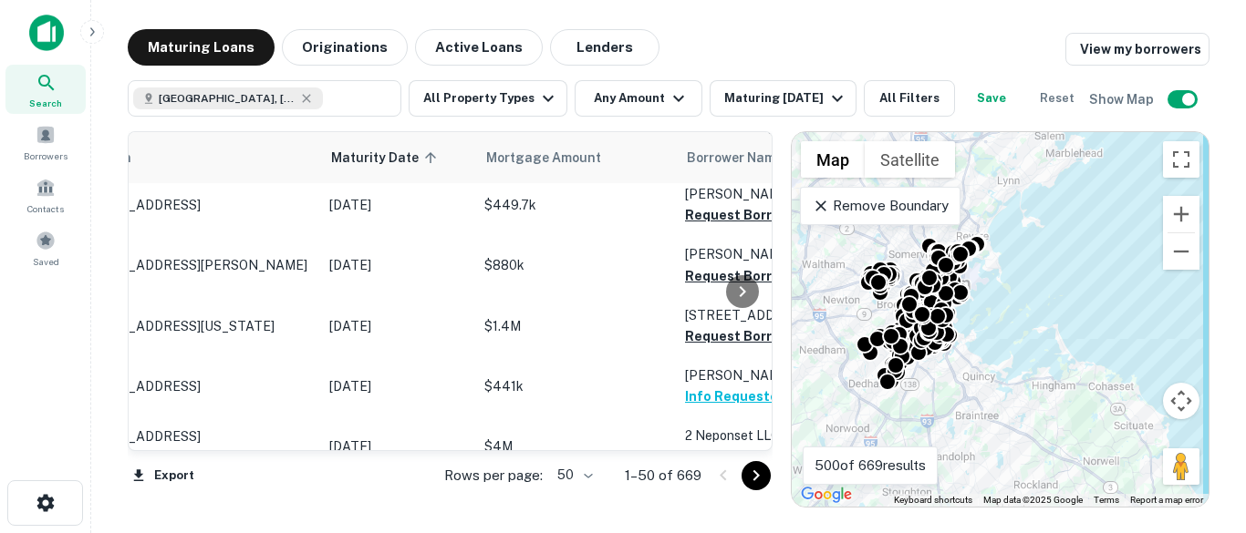
scroll to position [2862, 0]
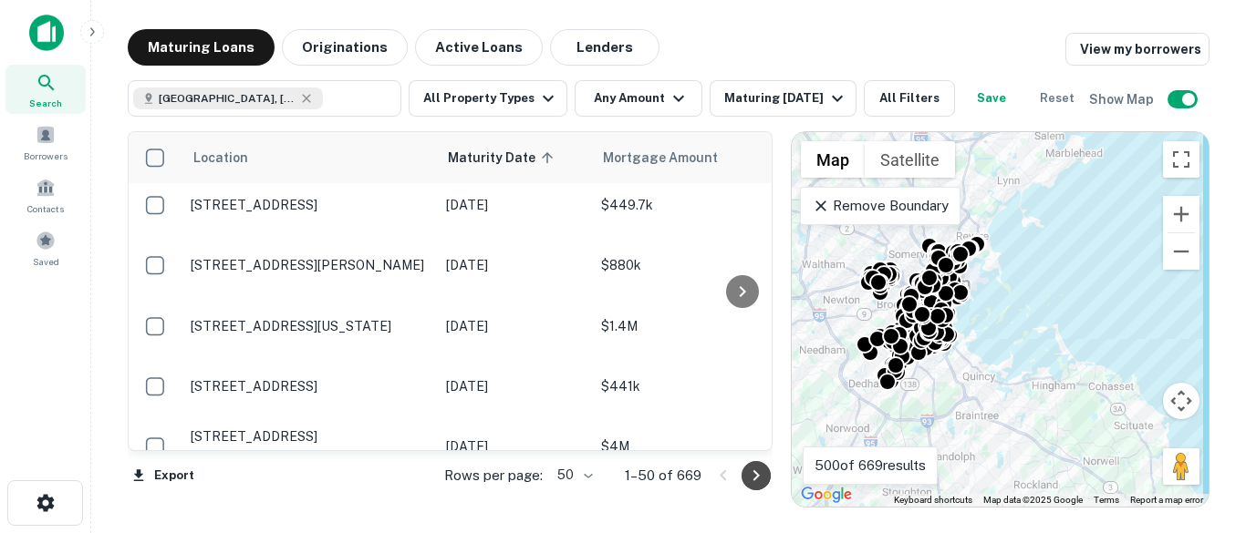
click at [758, 469] on icon "Go to next page" at bounding box center [756, 476] width 22 height 22
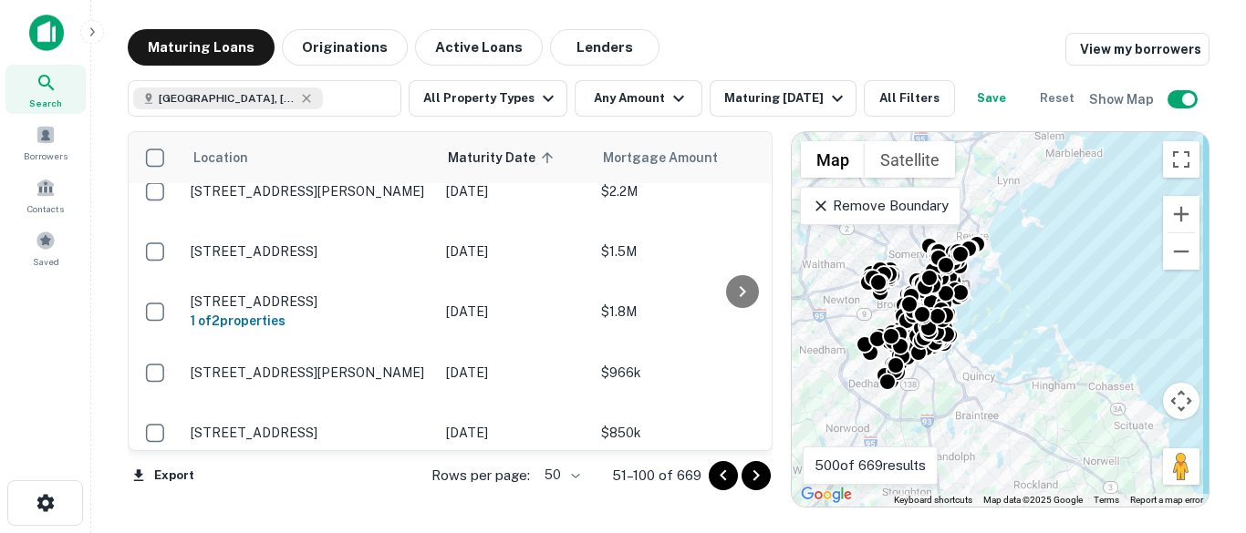
scroll to position [1900, 0]
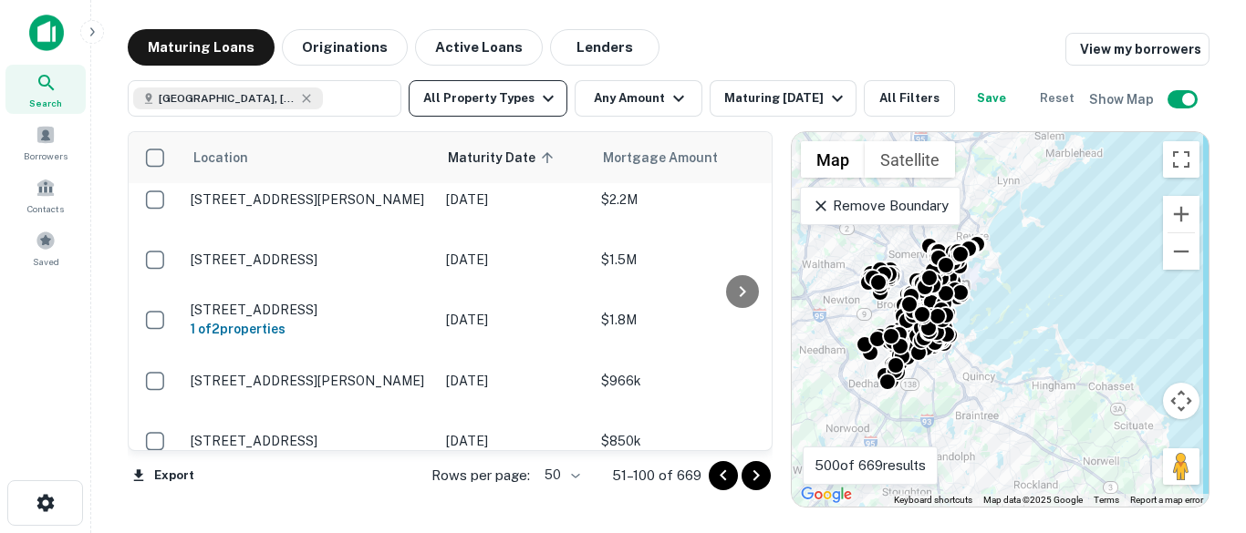
click at [543, 98] on icon "button" at bounding box center [548, 99] width 11 height 6
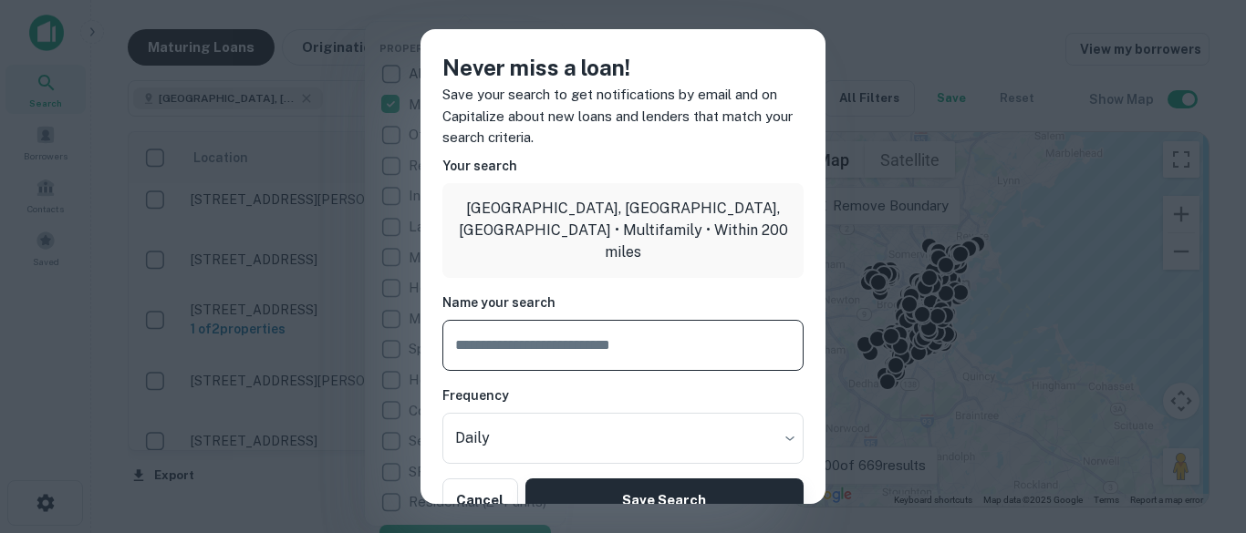
click at [755, 496] on button "Save Search" at bounding box center [664, 501] width 278 height 44
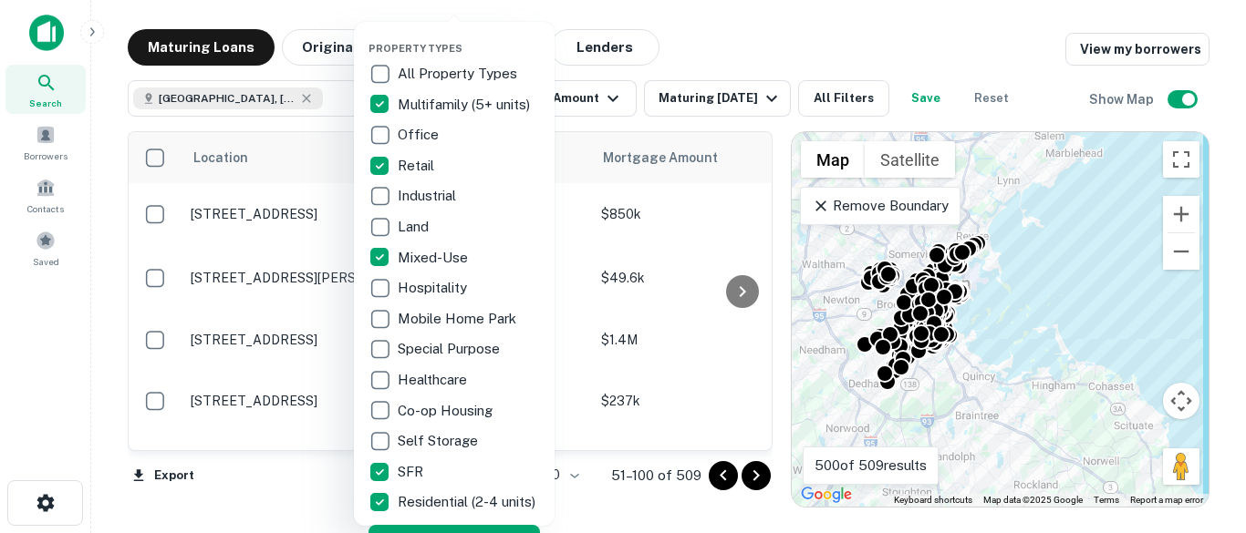
click at [675, 38] on div at bounding box center [623, 266] width 1246 height 533
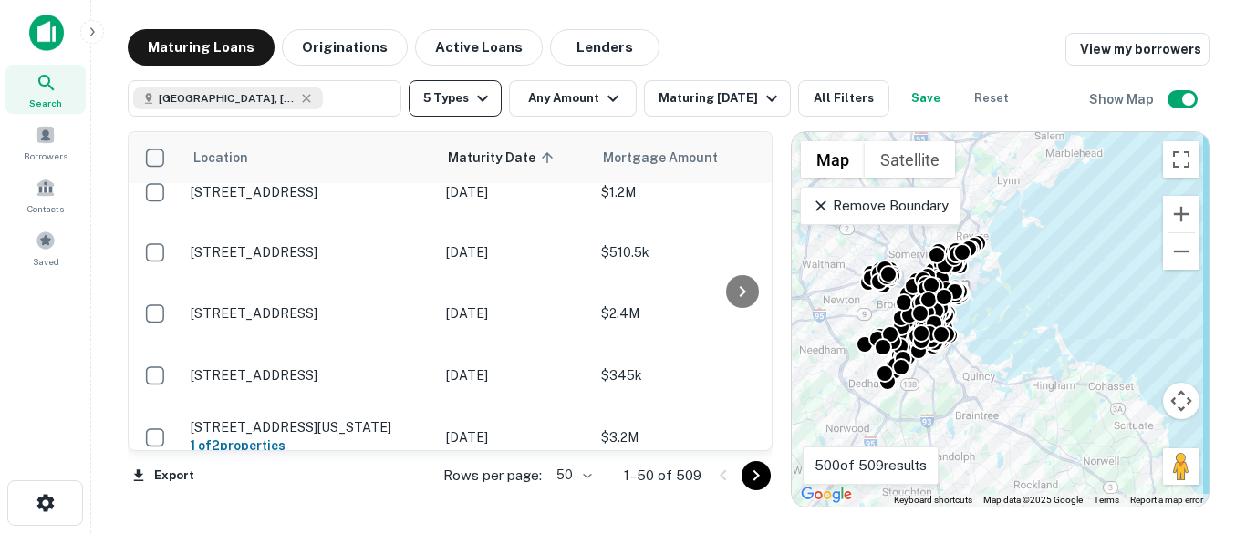
click at [481, 105] on icon "button" at bounding box center [482, 99] width 22 height 22
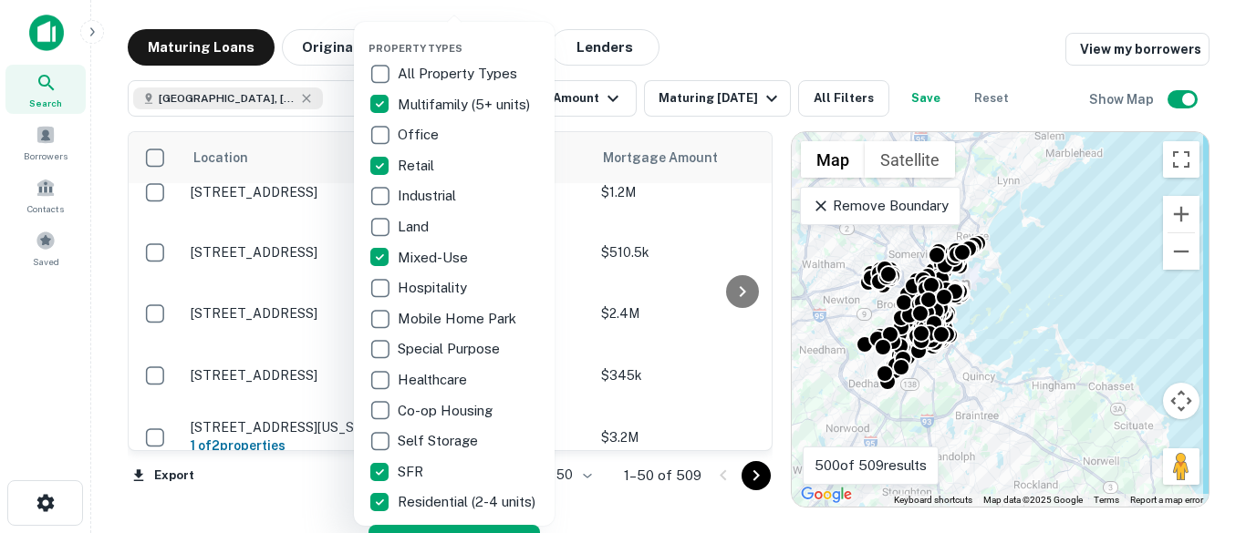
click at [720, 26] on div at bounding box center [623, 266] width 1246 height 533
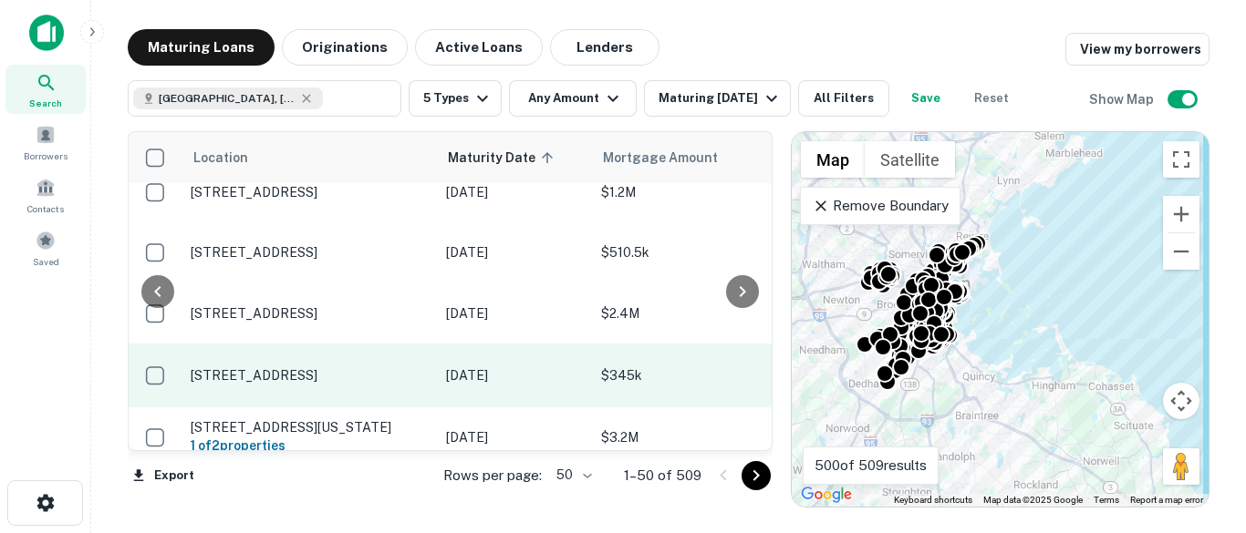
scroll to position [1896, 114]
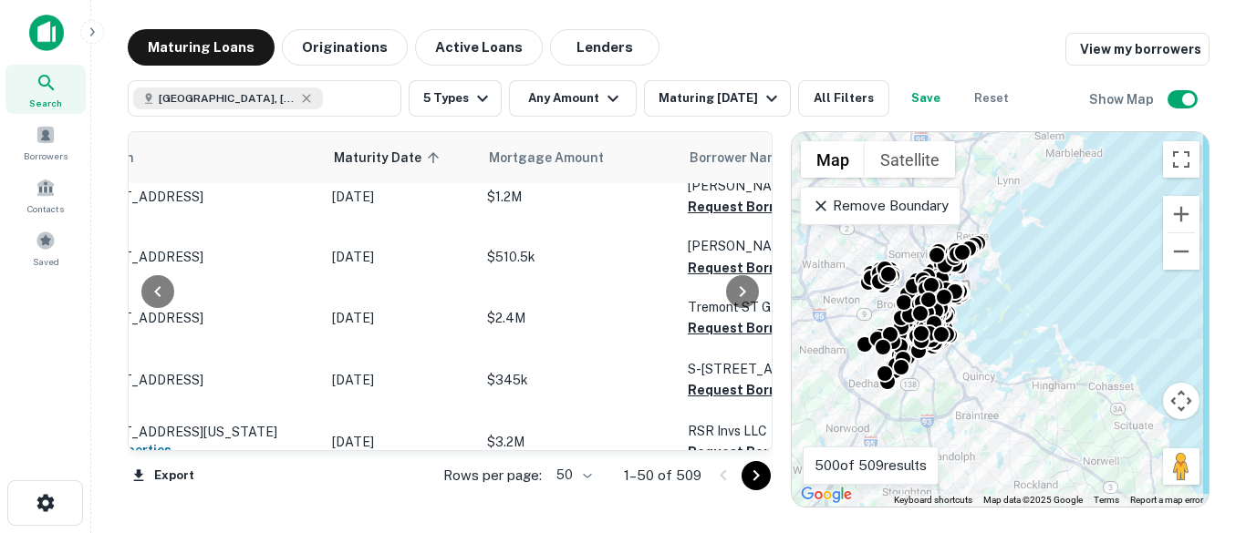
click at [132, 442] on div at bounding box center [158, 291] width 58 height 318
click at [140, 439] on div at bounding box center [158, 291] width 58 height 318
click at [160, 289] on icon at bounding box center [158, 292] width 22 height 22
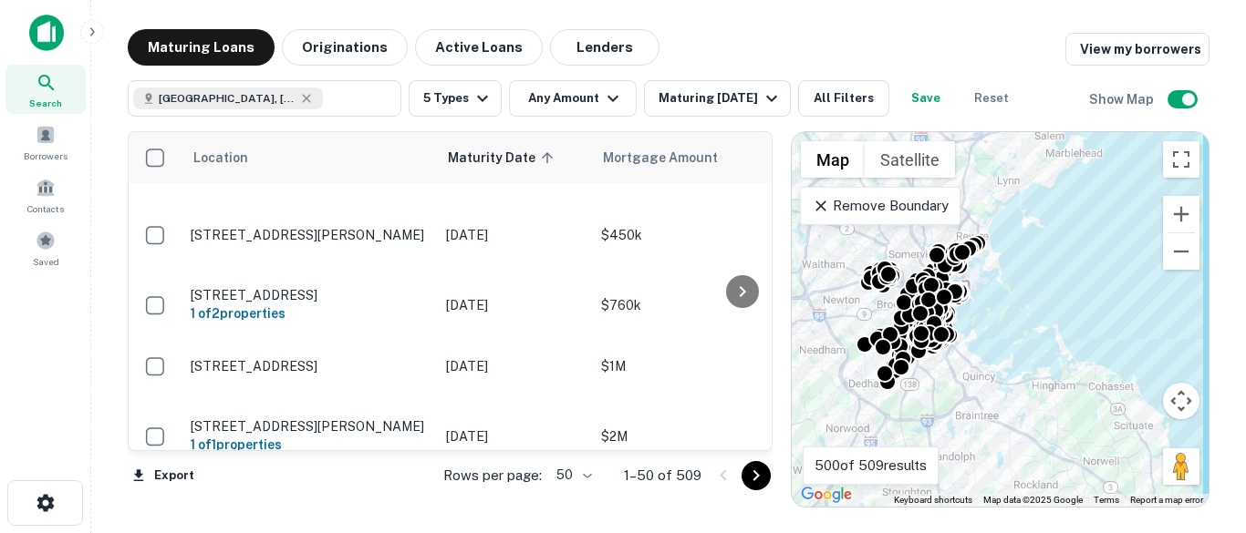
scroll to position [146, 0]
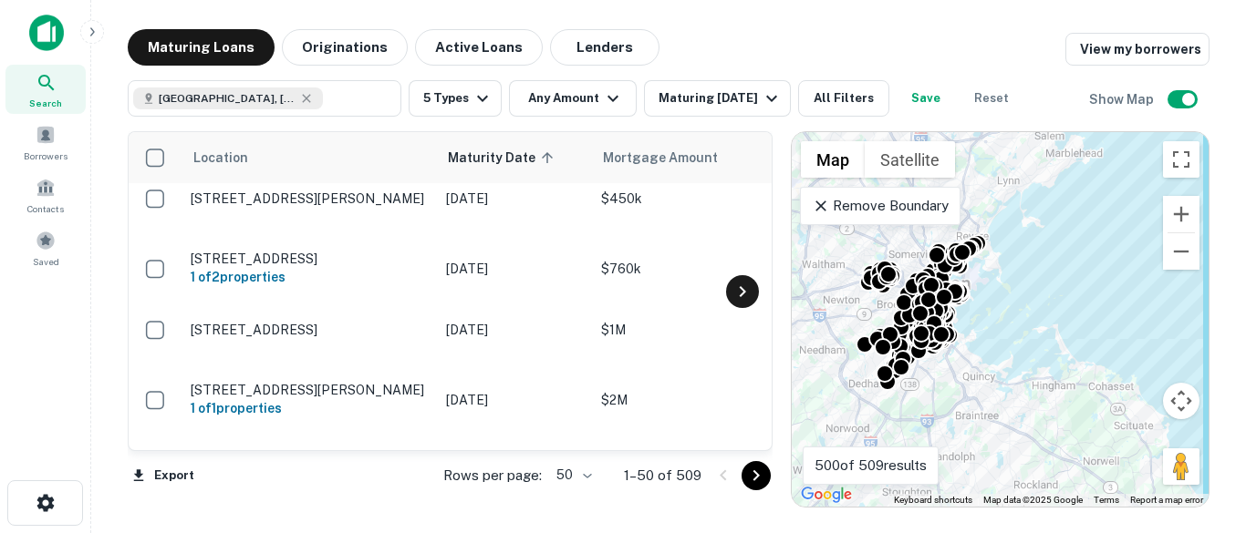
click at [740, 296] on icon at bounding box center [742, 292] width 22 height 22
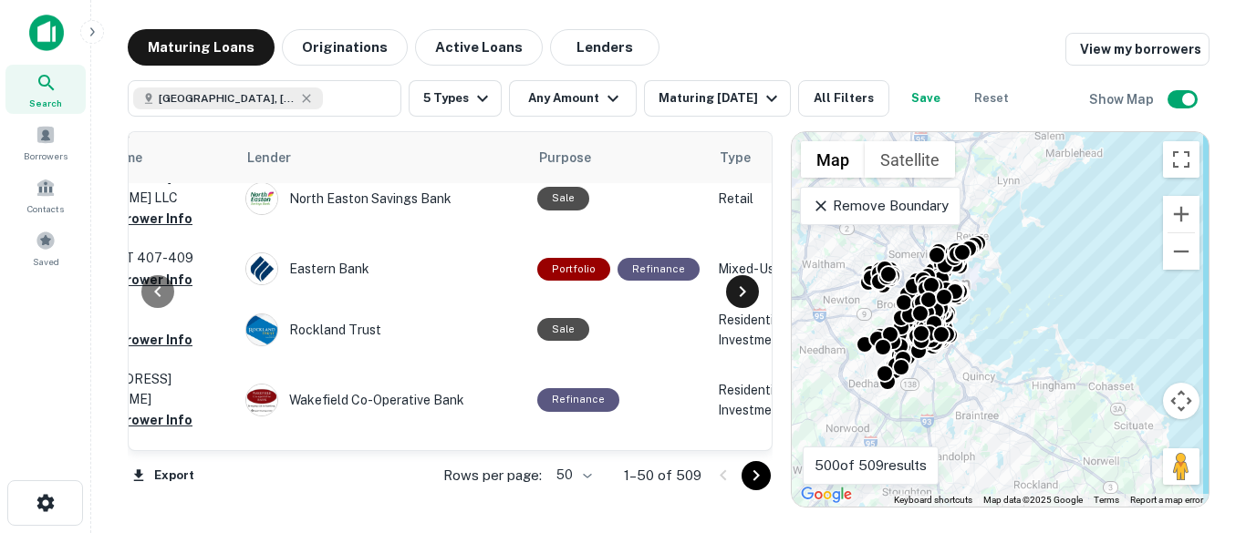
scroll to position [146, 766]
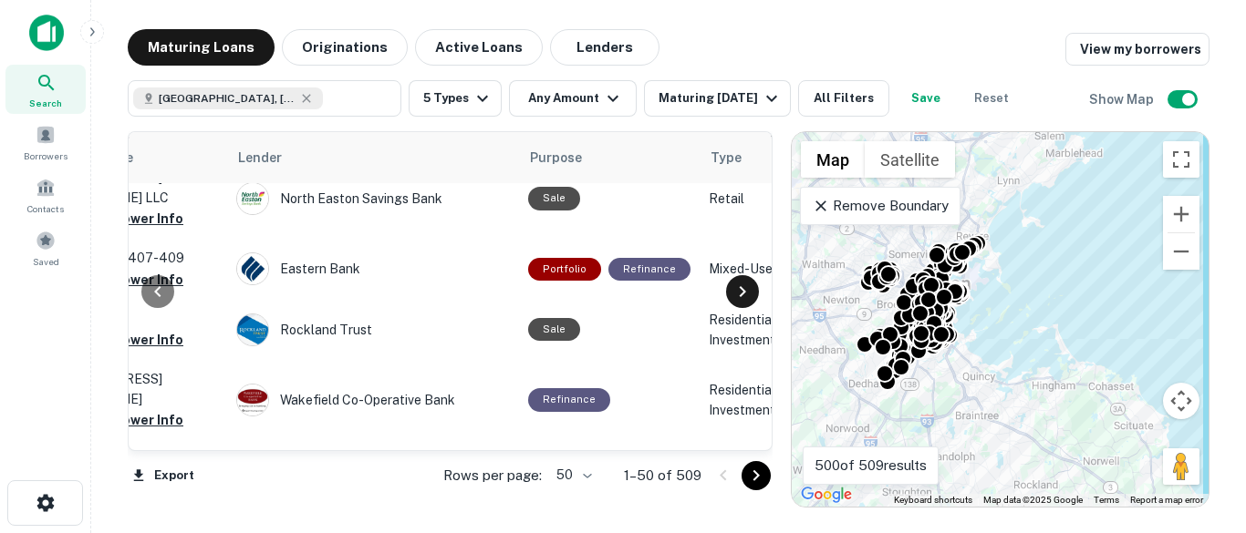
click at [740, 296] on icon at bounding box center [742, 292] width 22 height 22
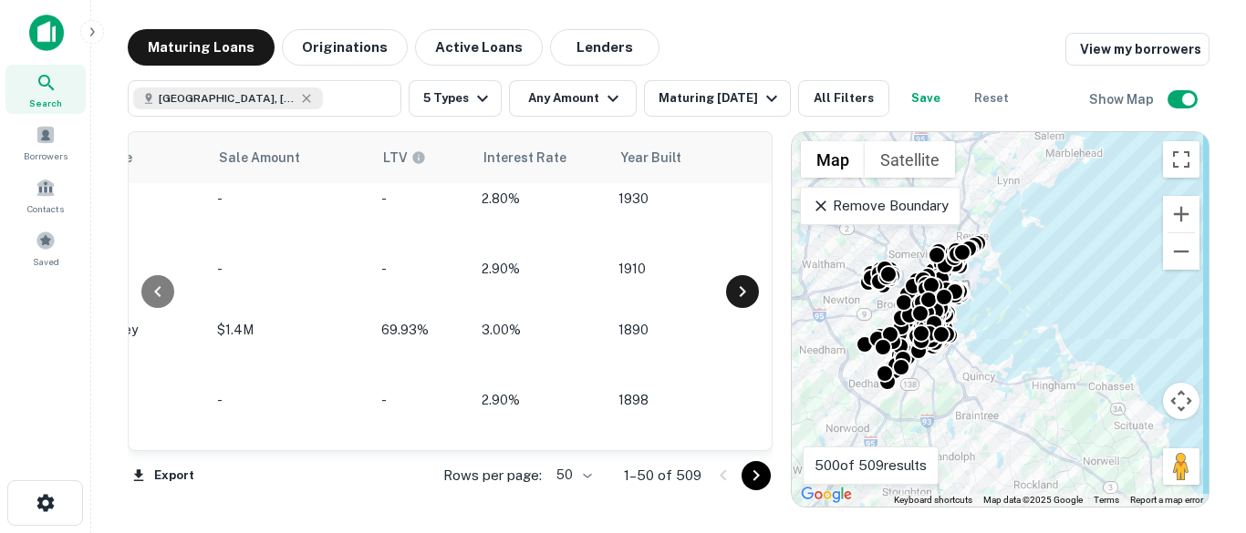
scroll to position [146, 1532]
click at [740, 296] on icon at bounding box center [742, 292] width 22 height 22
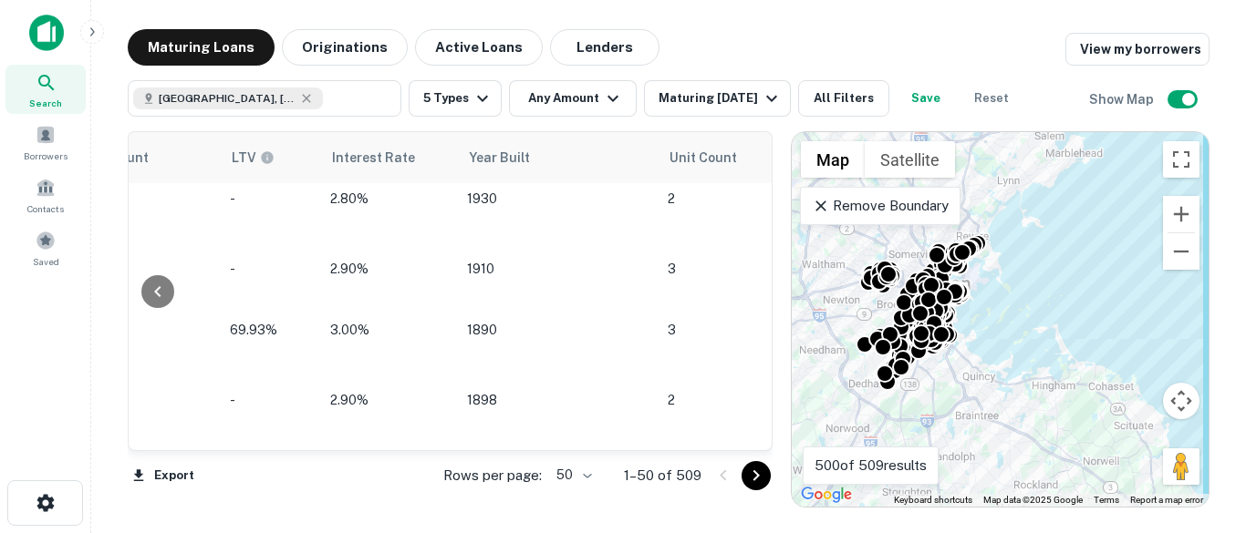
scroll to position [146, 1825]
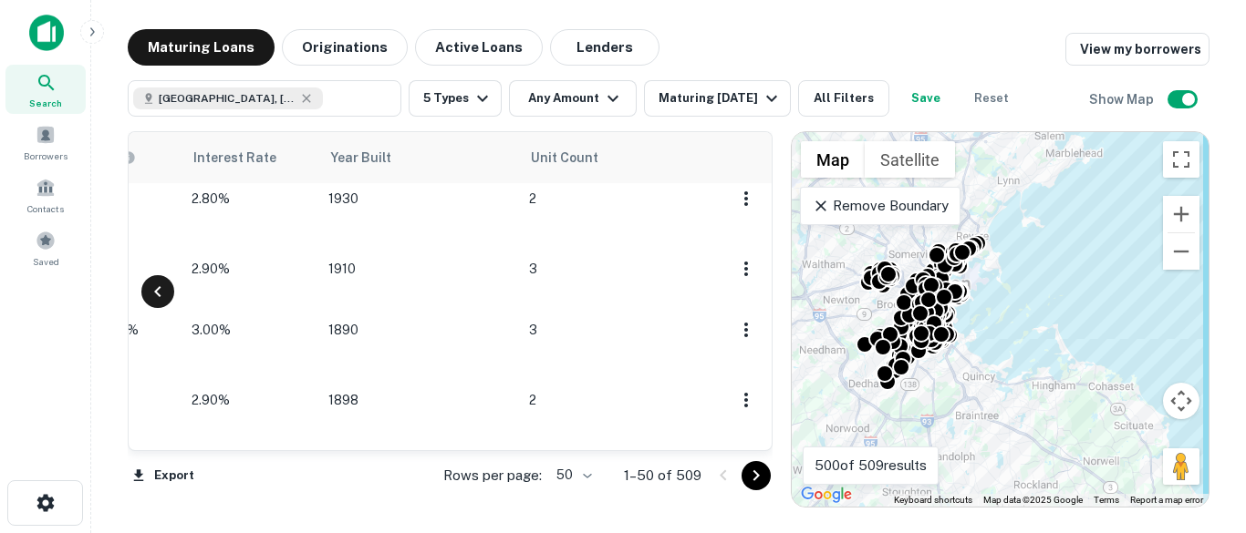
click at [157, 290] on icon at bounding box center [157, 291] width 6 height 11
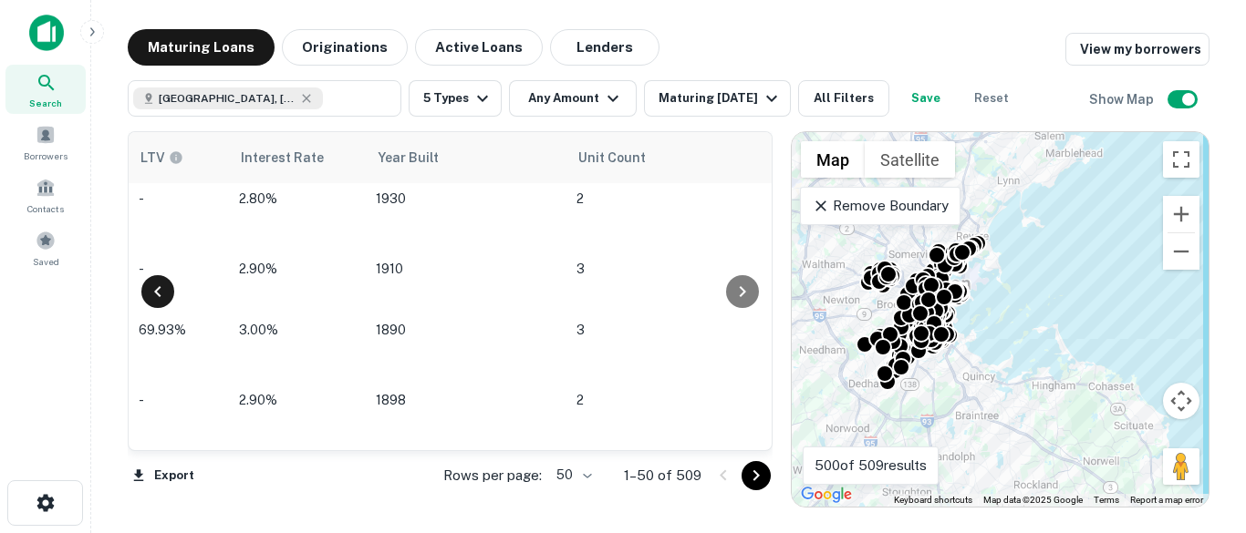
scroll to position [146, 1059]
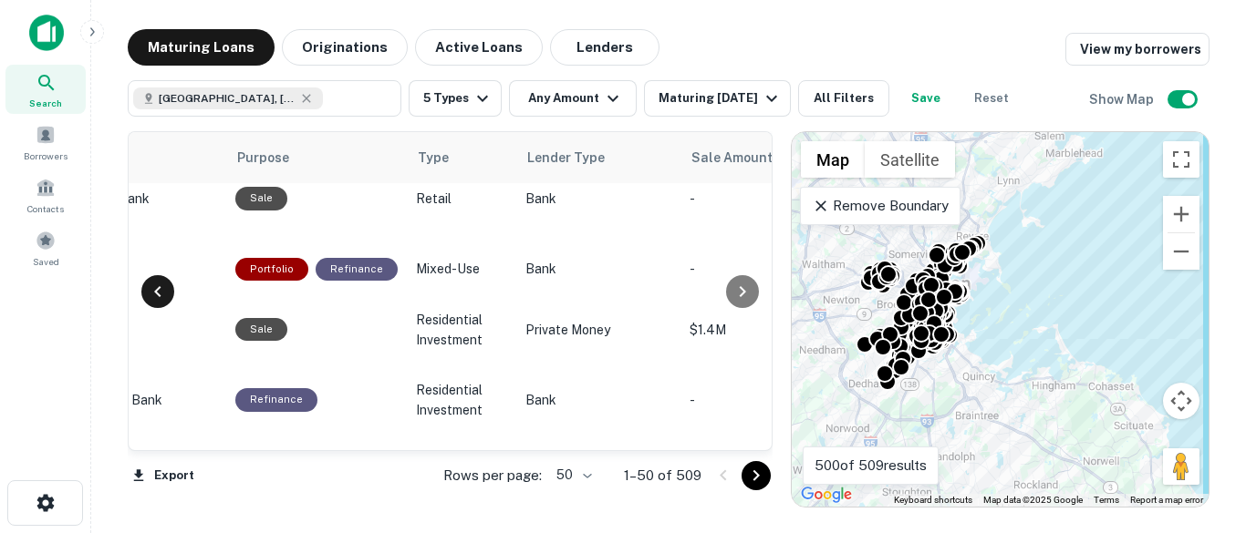
click at [157, 290] on icon at bounding box center [157, 291] width 6 height 11
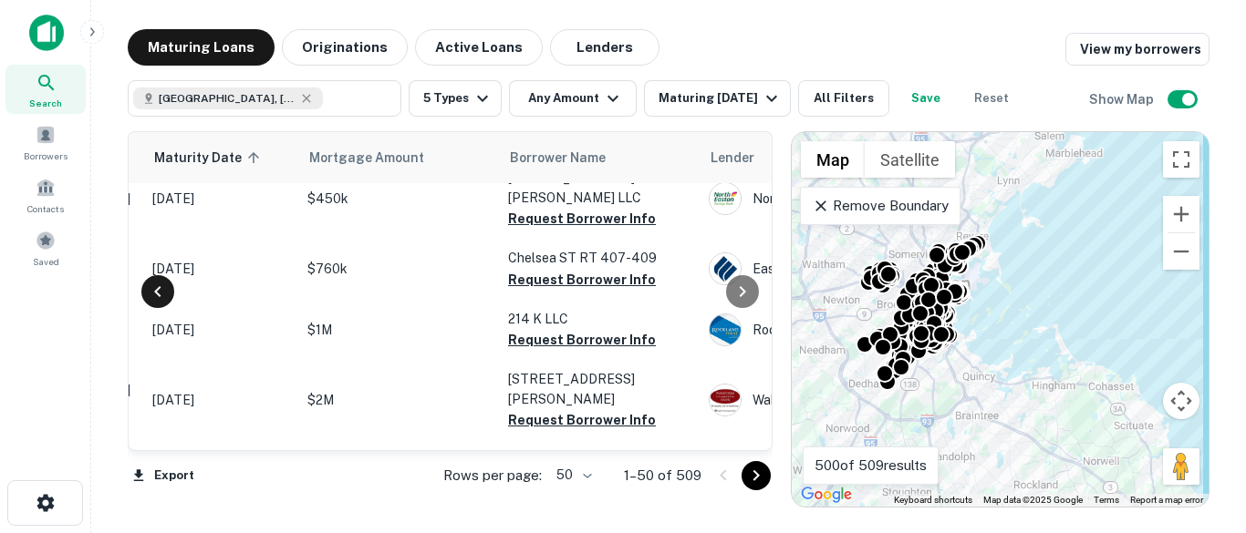
scroll to position [146, 293]
click at [157, 290] on icon at bounding box center [157, 291] width 6 height 11
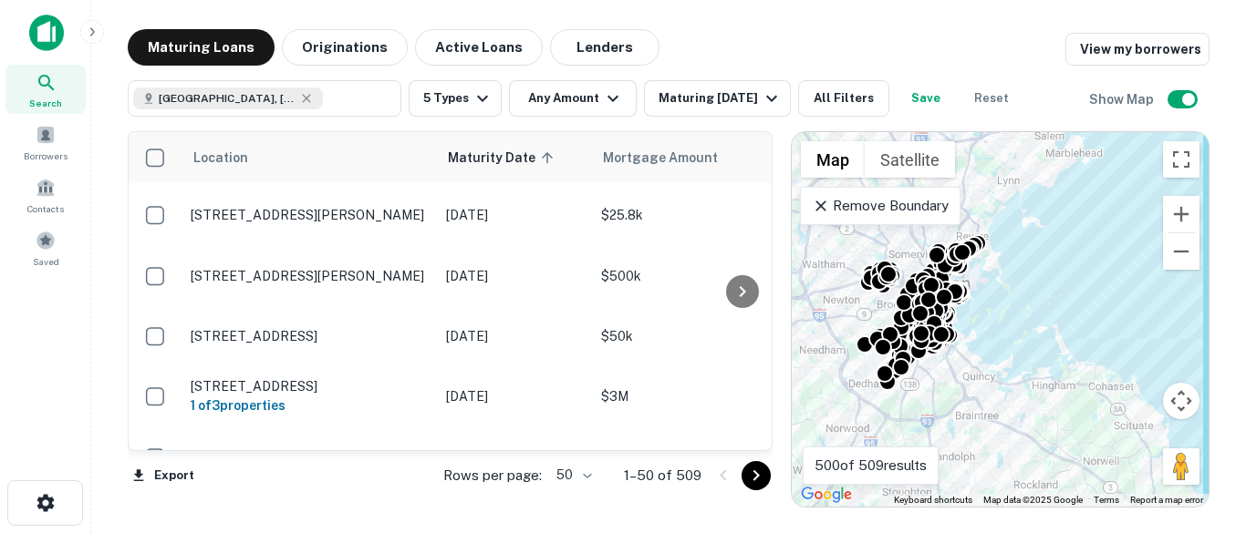
scroll to position [779, 0]
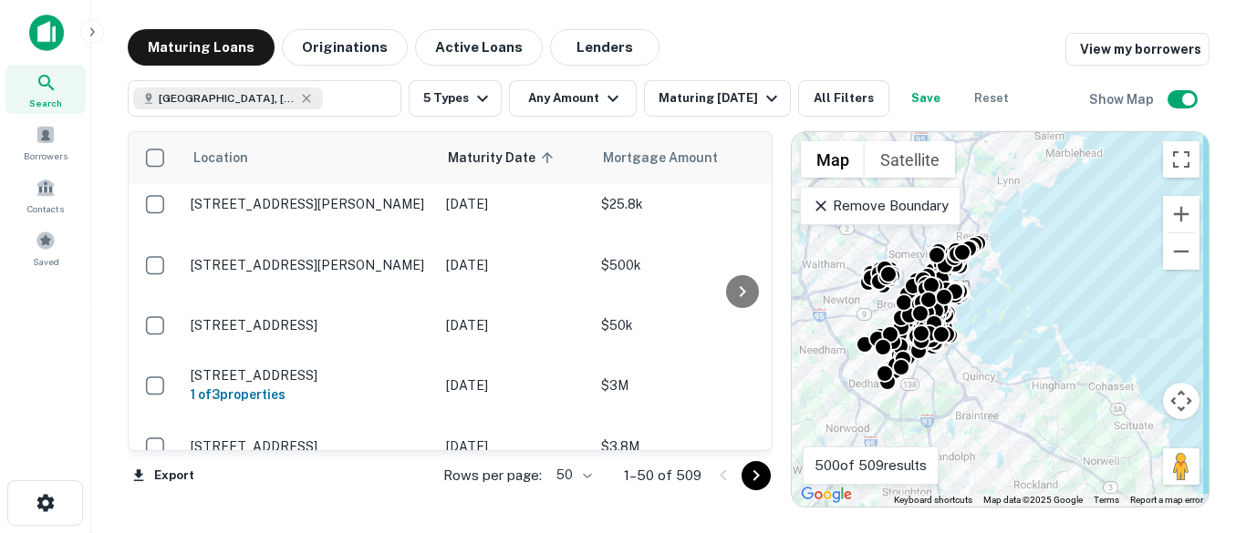
click at [755, 235] on div at bounding box center [742, 291] width 36 height 318
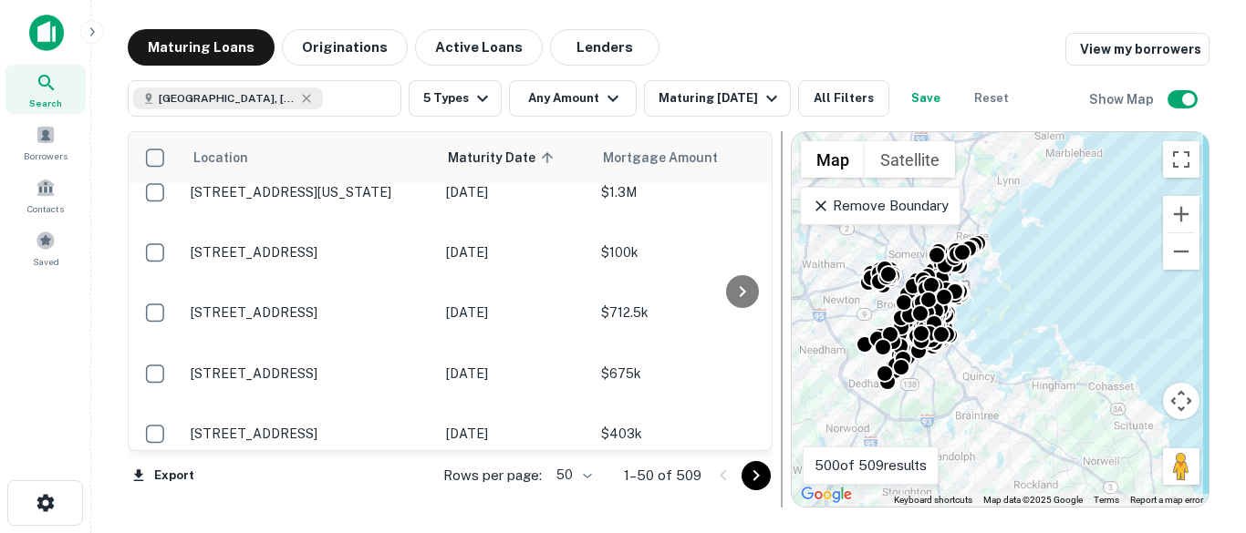
scroll to position [1325, 0]
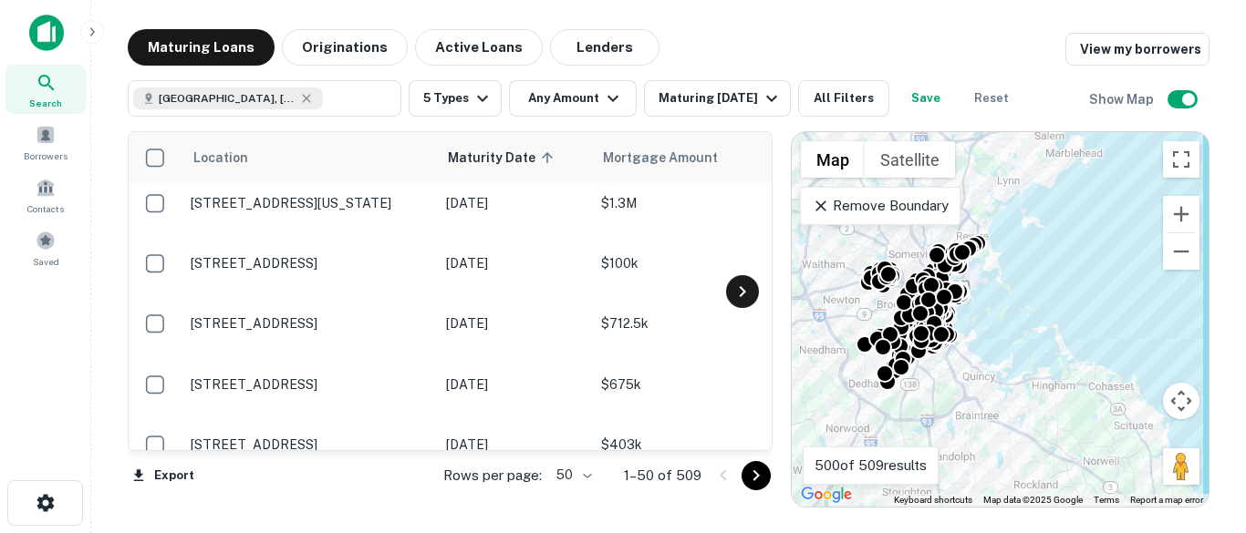
click at [732, 295] on icon at bounding box center [742, 292] width 22 height 22
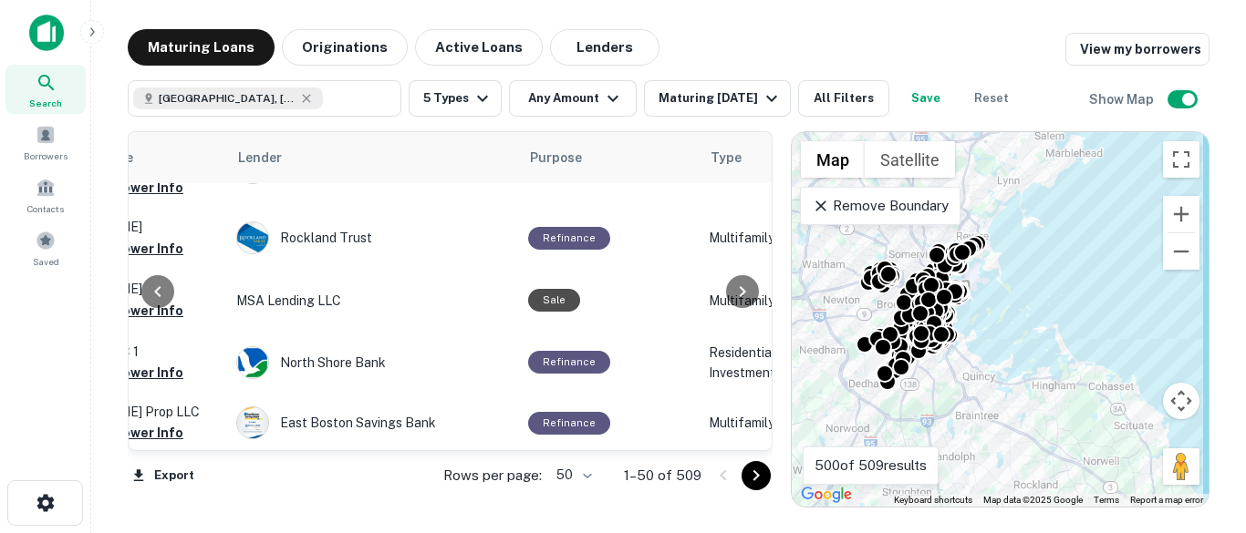
scroll to position [367, 766]
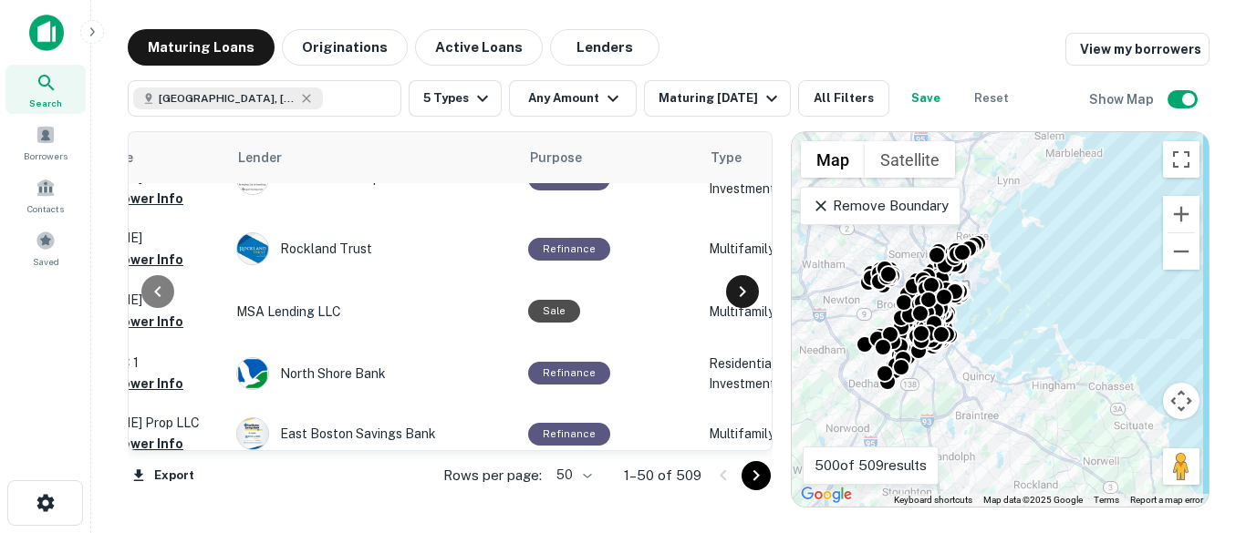
click at [750, 286] on icon at bounding box center [742, 292] width 22 height 22
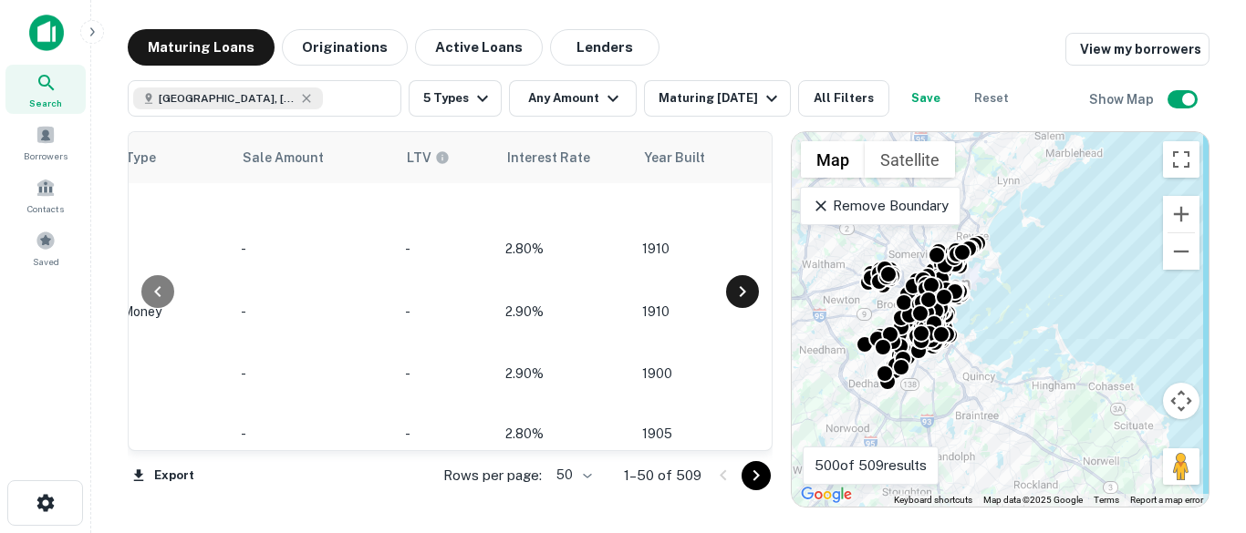
scroll to position [367, 1532]
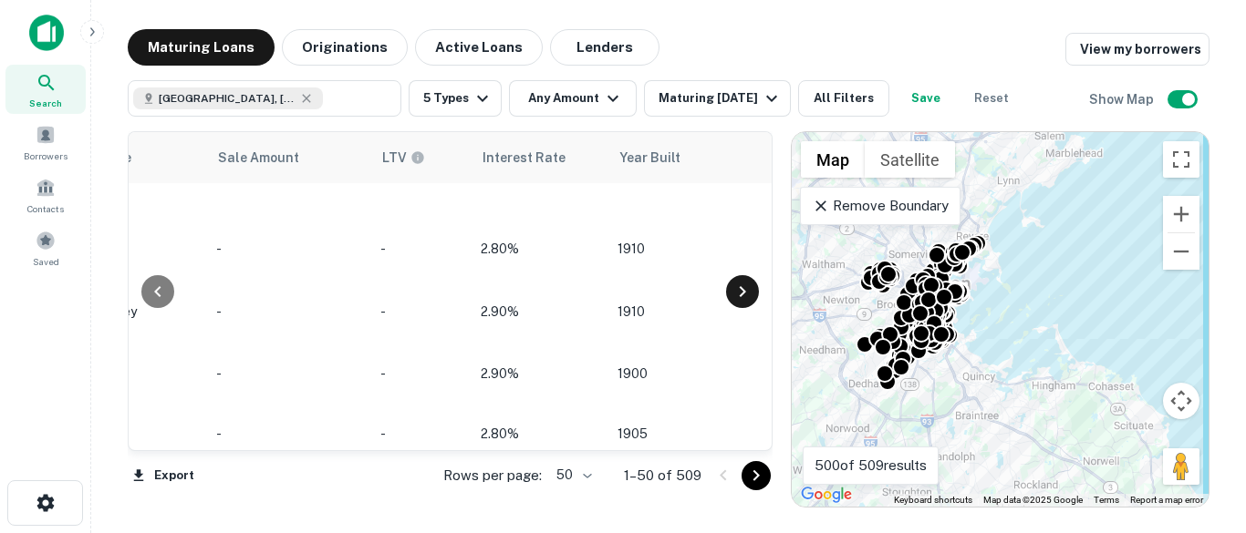
click at [750, 286] on icon at bounding box center [742, 292] width 22 height 22
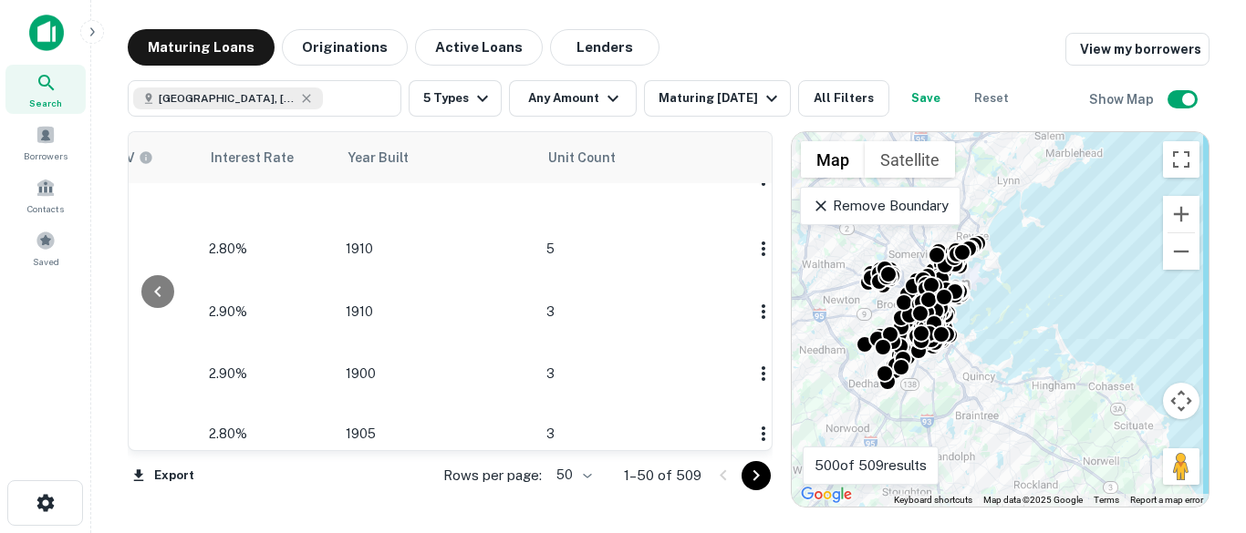
scroll to position [367, 1825]
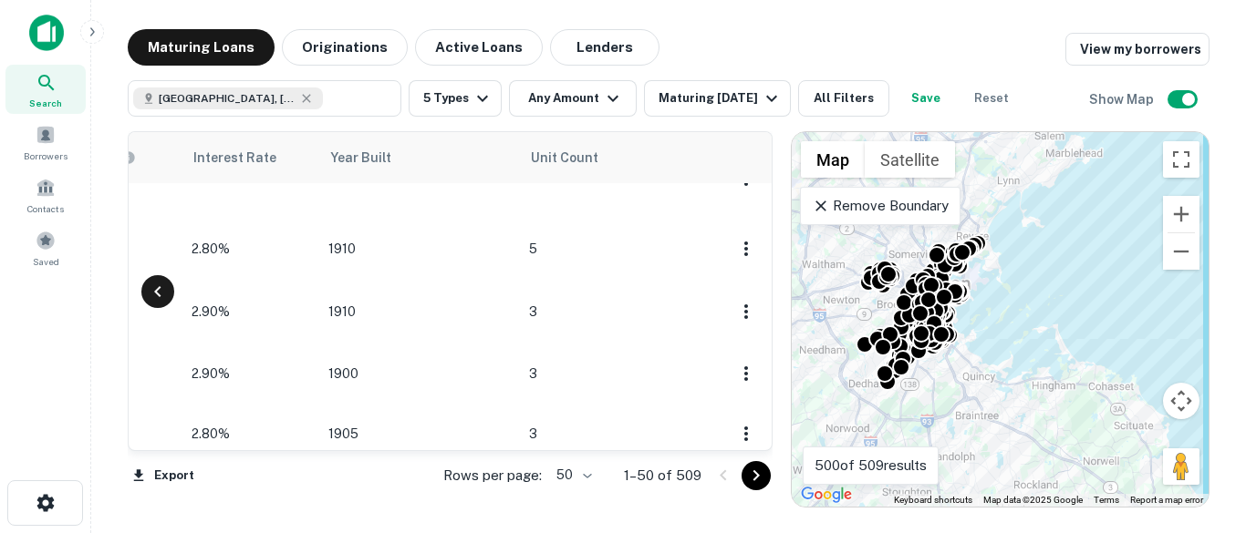
drag, startPoint x: 154, startPoint y: 295, endPoint x: 155, endPoint y: 281, distance: 13.7
click at [155, 281] on icon at bounding box center [158, 292] width 22 height 22
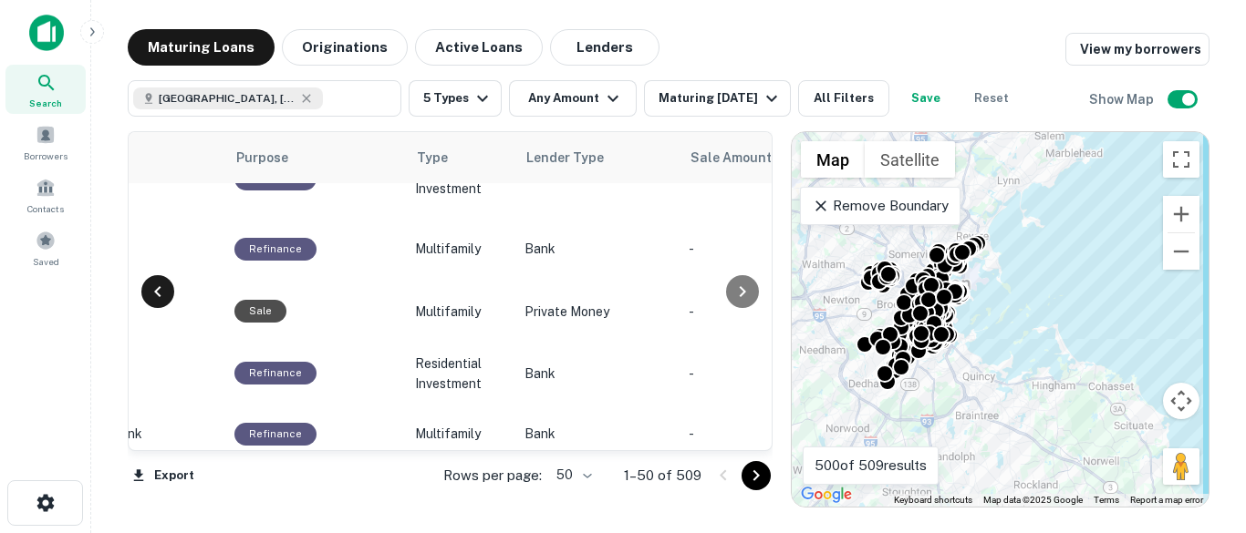
scroll to position [367, 1059]
click at [155, 281] on icon at bounding box center [158, 292] width 22 height 22
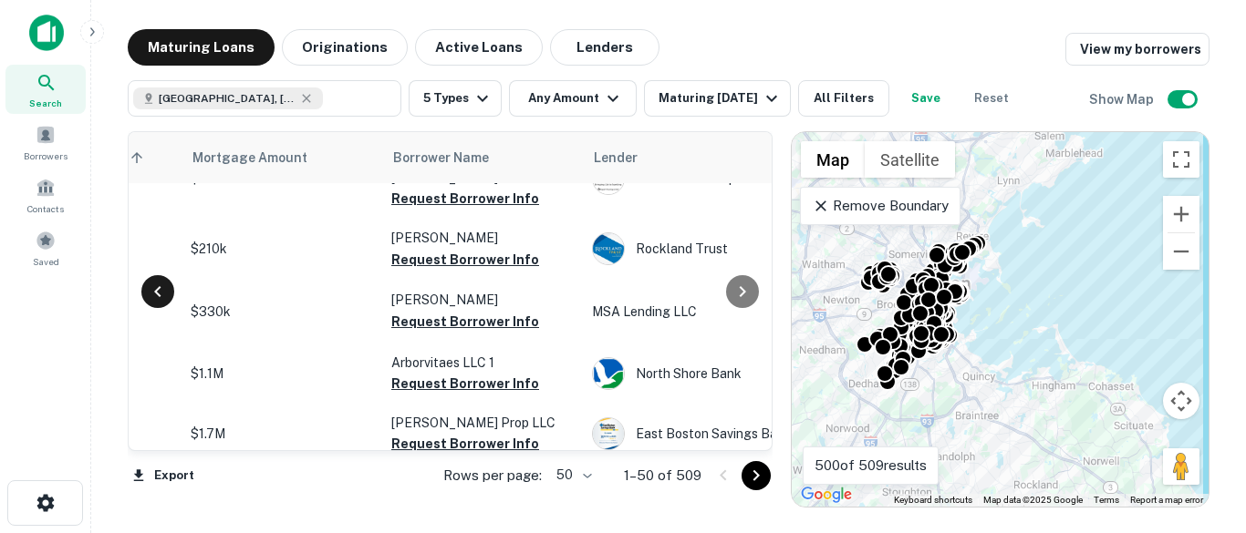
scroll to position [367, 293]
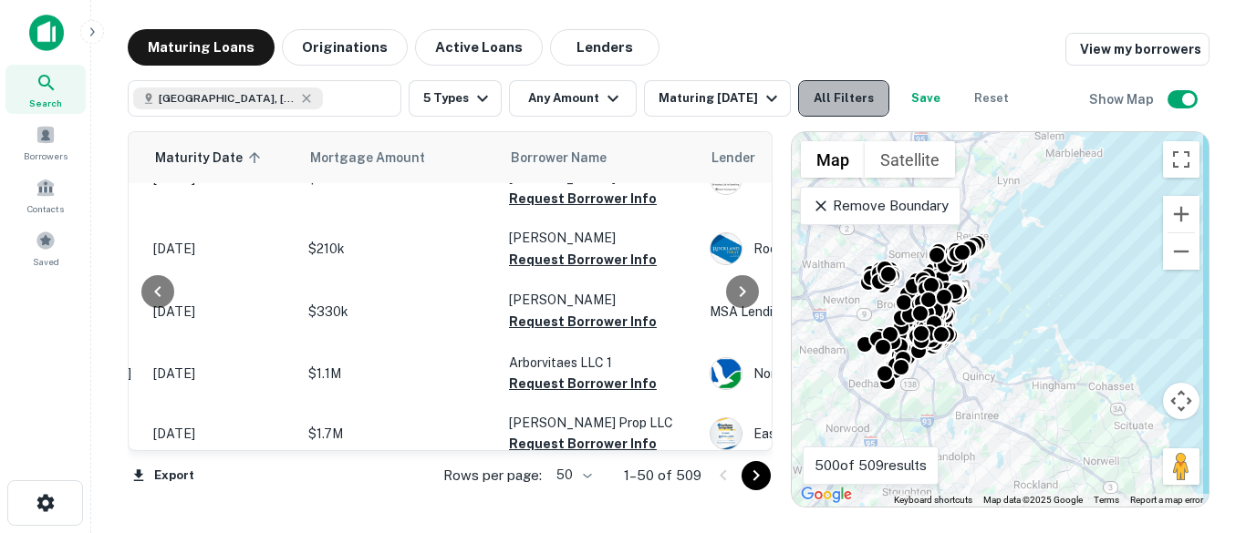
click at [866, 104] on button "All Filters" at bounding box center [843, 98] width 91 height 36
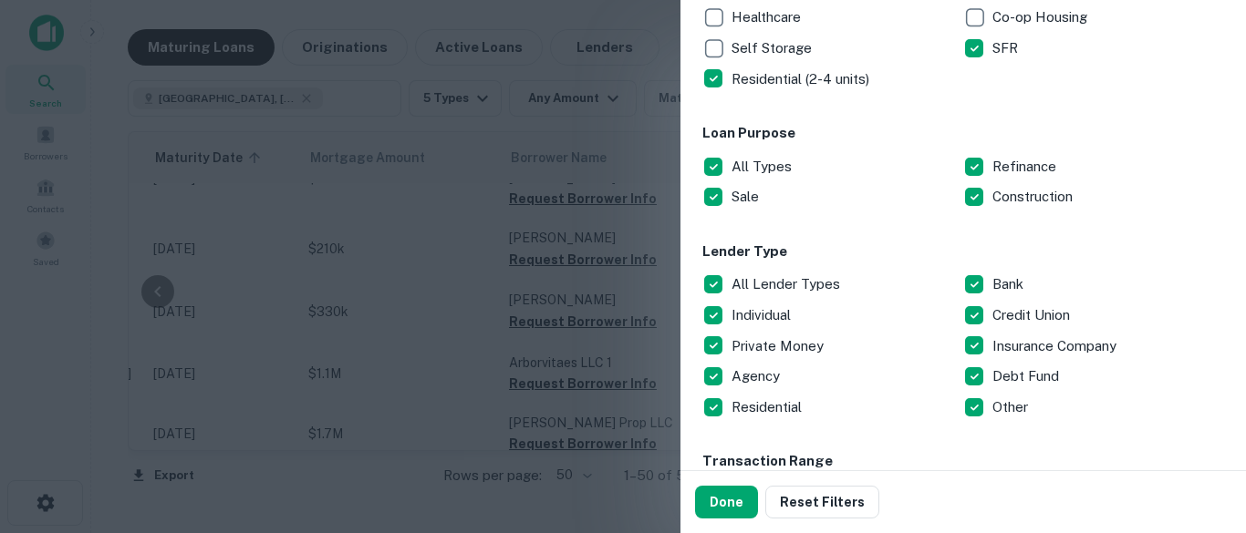
scroll to position [513, 0]
